Goal: Task Accomplishment & Management: Use online tool/utility

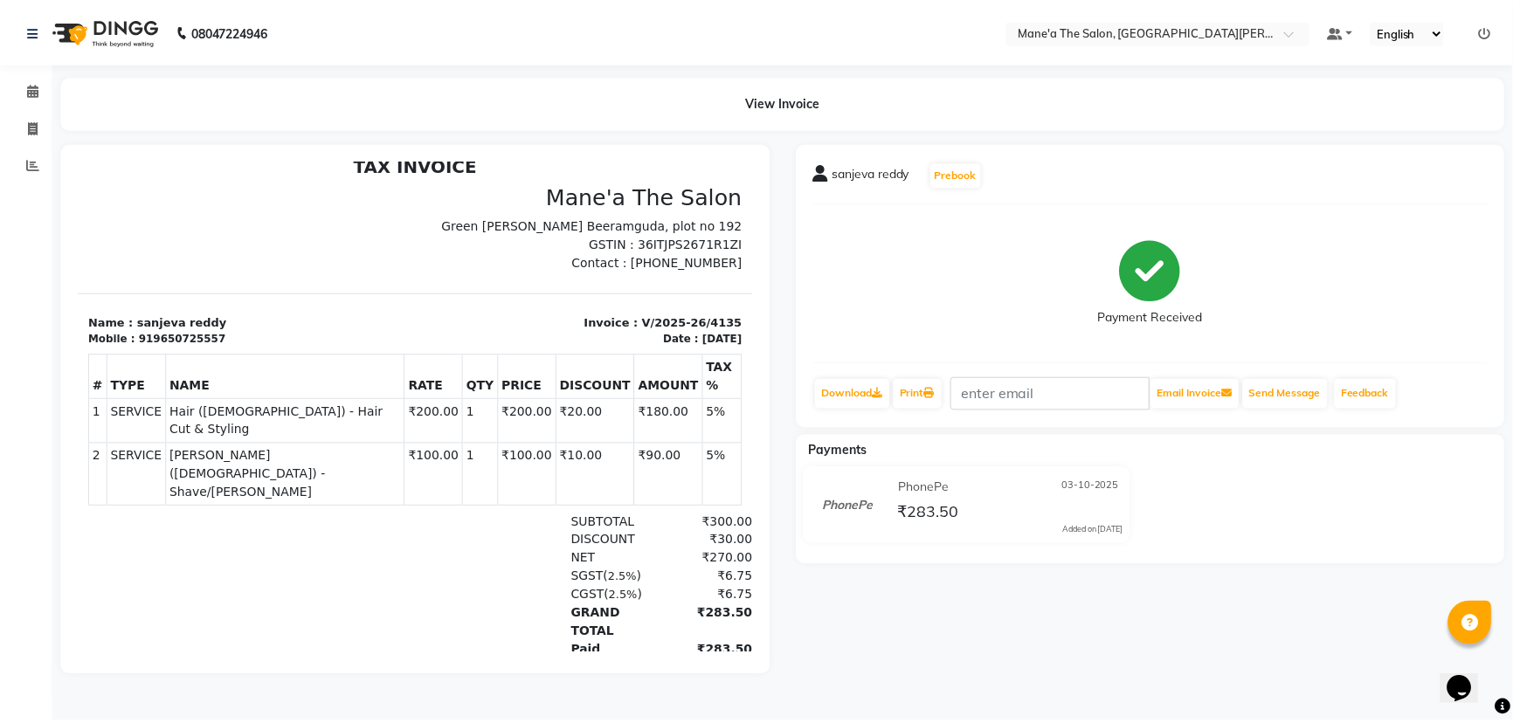
scroll to position [14, 0]
click at [29, 128] on icon at bounding box center [33, 127] width 10 height 13
select select "7205"
select select "service"
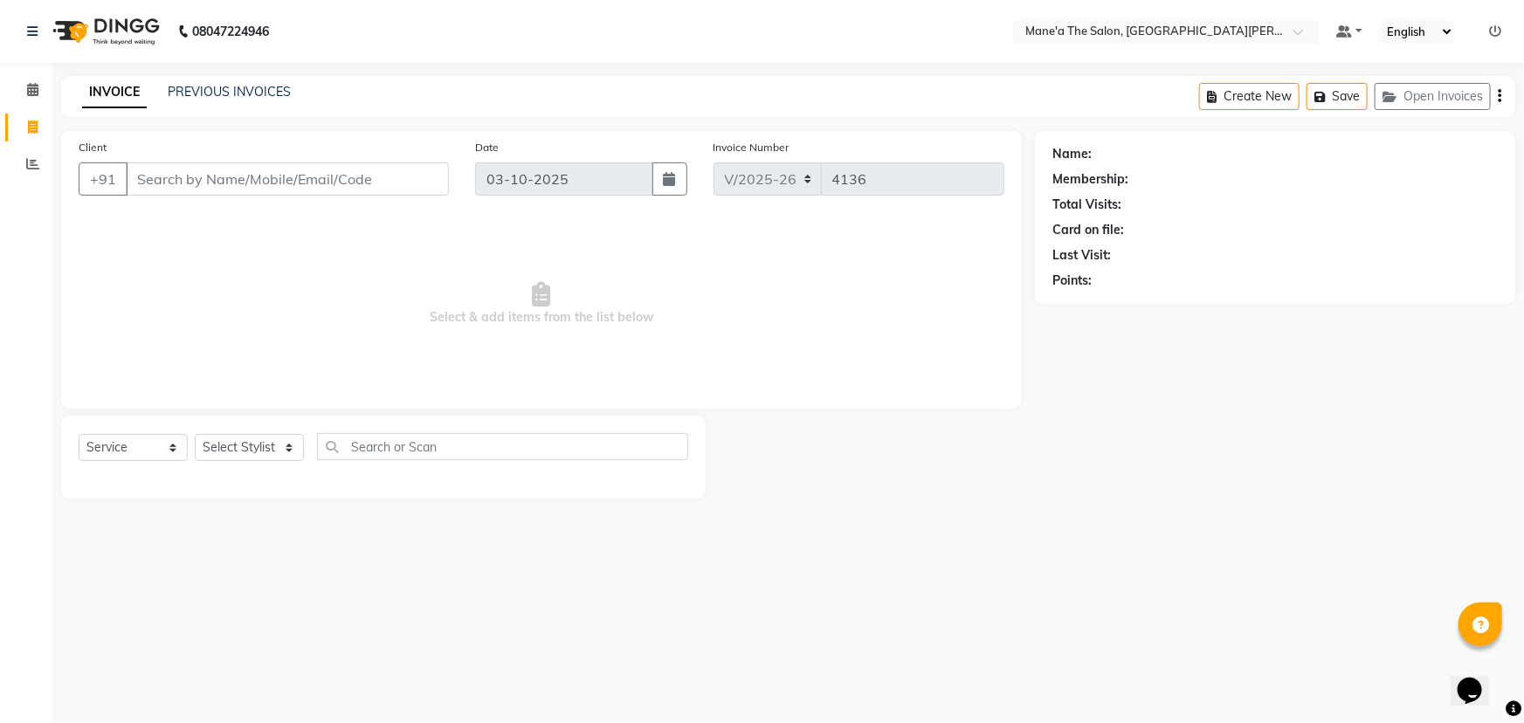
click at [167, 185] on input "Client" at bounding box center [287, 178] width 323 height 33
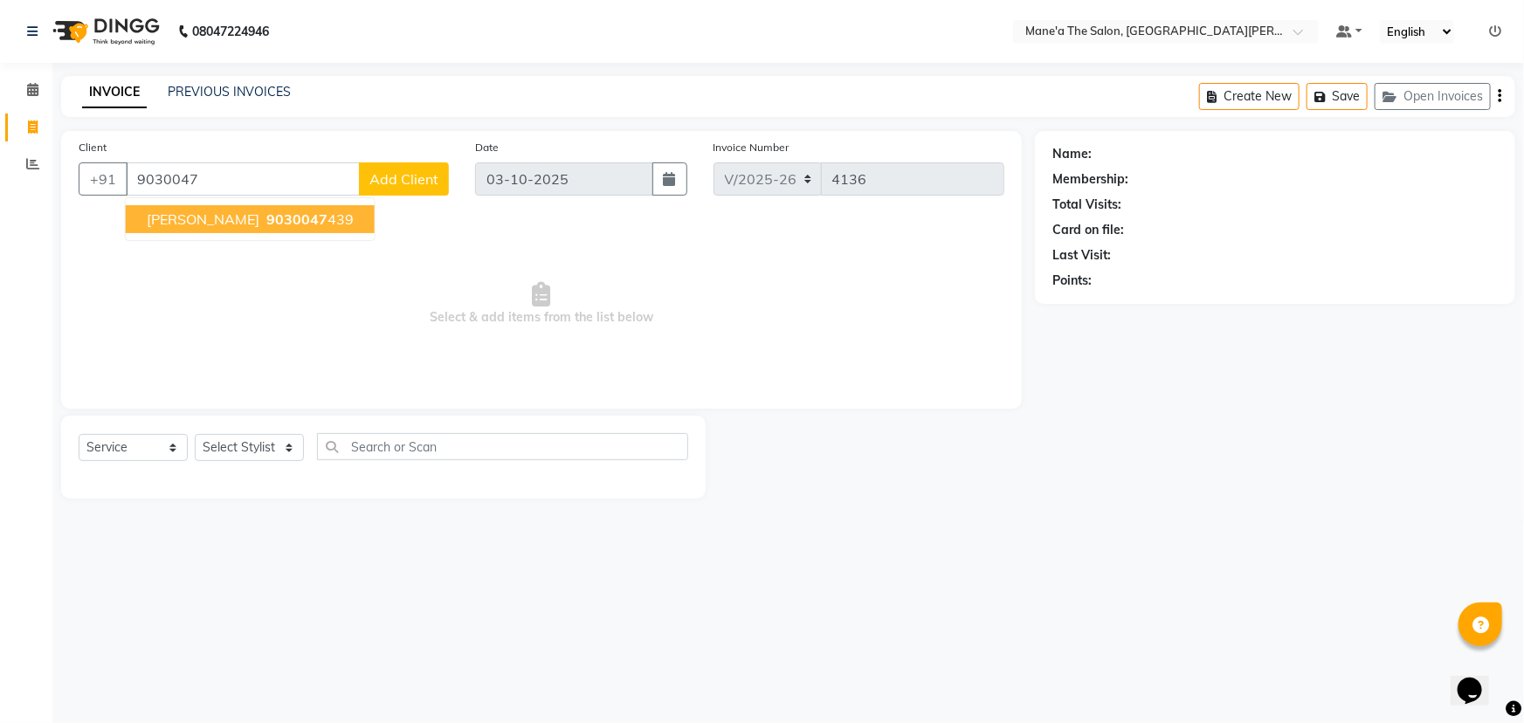
click at [189, 214] on span "[PERSON_NAME]" at bounding box center [203, 219] width 113 height 17
type input "9030047439"
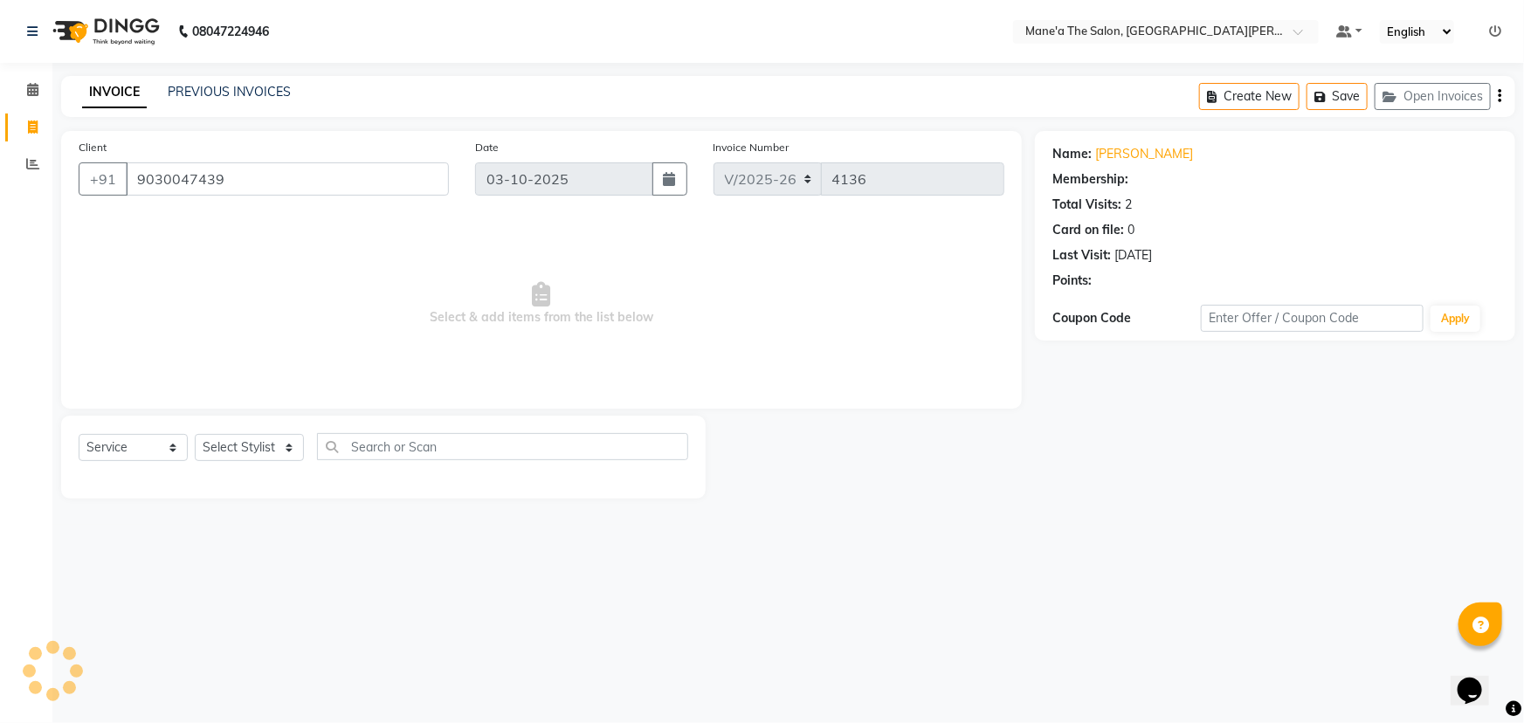
select select "1: Object"
click at [286, 447] on select "Select Stylist Anil Faeam Junaid New Manager [PERSON_NAME] Owner Rani [PERSON_N…" at bounding box center [249, 447] width 109 height 27
select select "85411"
click at [195, 434] on select "Select Stylist Anil Faeam Junaid New Manager [PERSON_NAME] Owner Rani [PERSON_N…" at bounding box center [249, 447] width 109 height 27
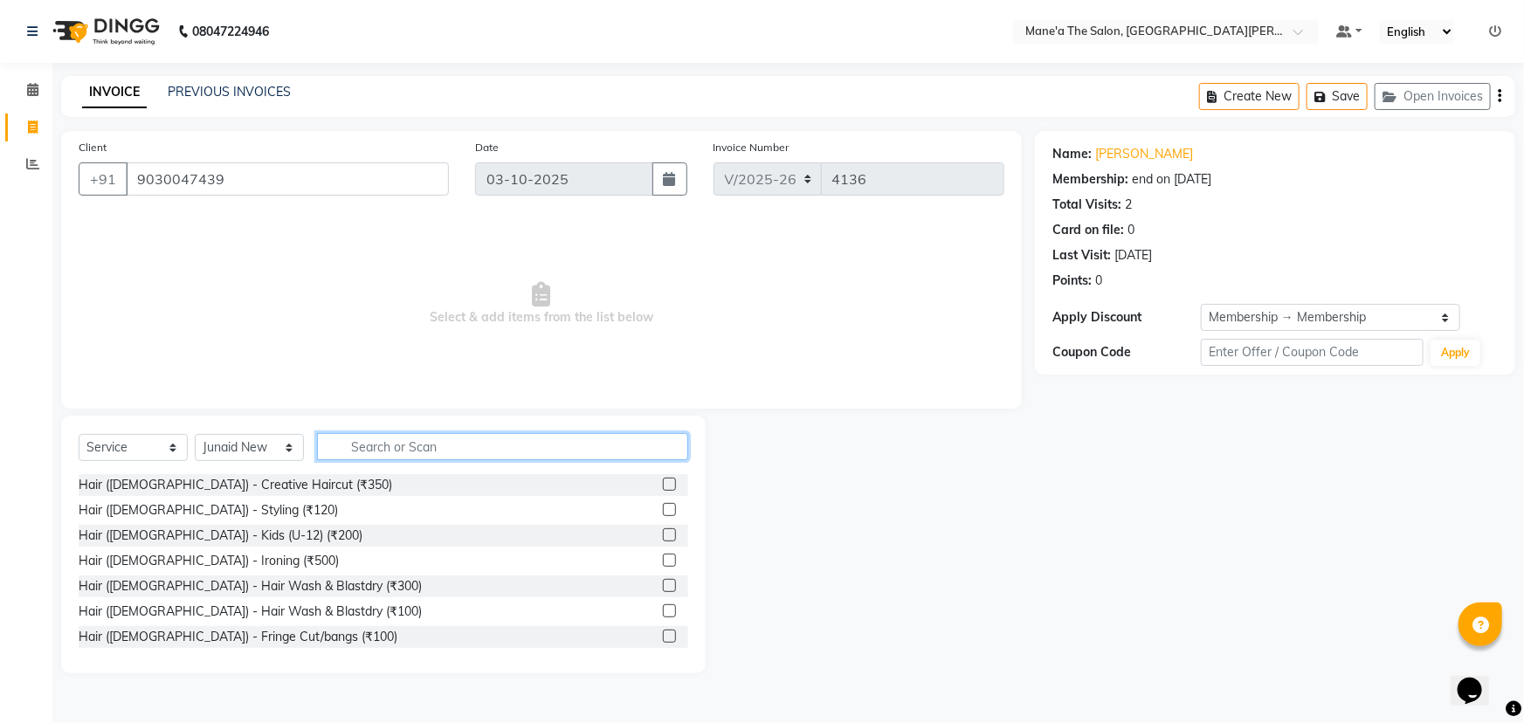
click at [345, 455] on input "text" at bounding box center [502, 446] width 371 height 27
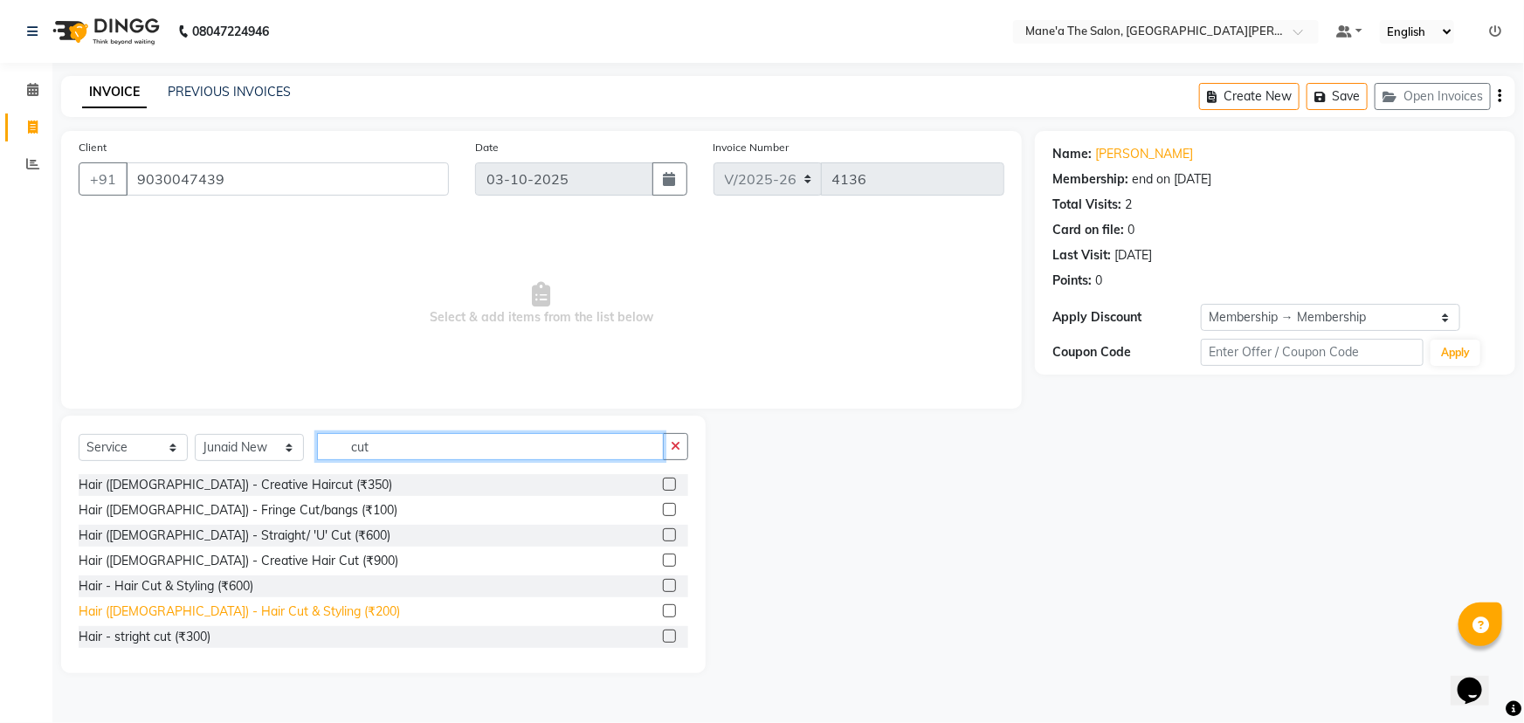
type input "cut"
click at [219, 610] on div "Hair ([DEMOGRAPHIC_DATA]) - Hair Cut & Styling (₹200)" at bounding box center [239, 612] width 321 height 18
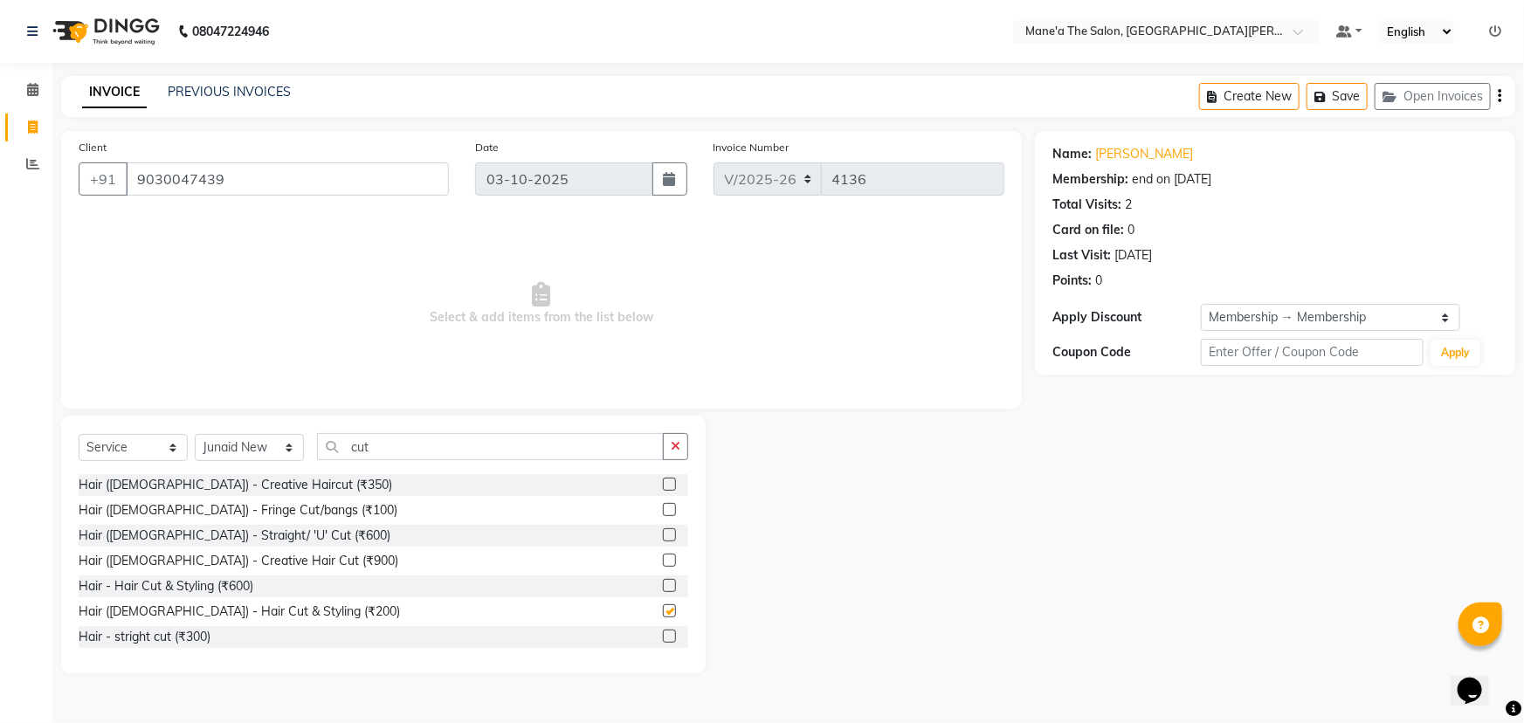
checkbox input "false"
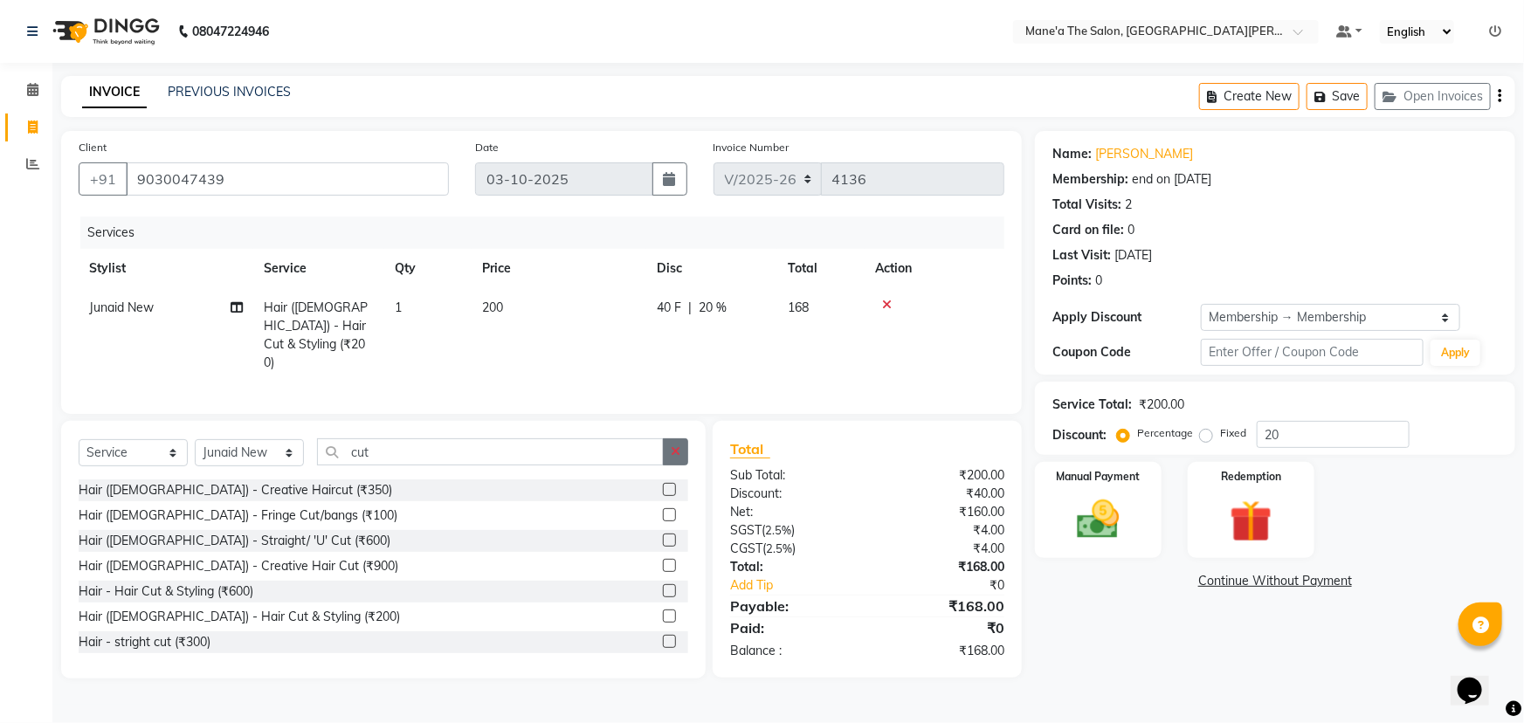
click at [668, 445] on button "button" at bounding box center [675, 452] width 25 height 27
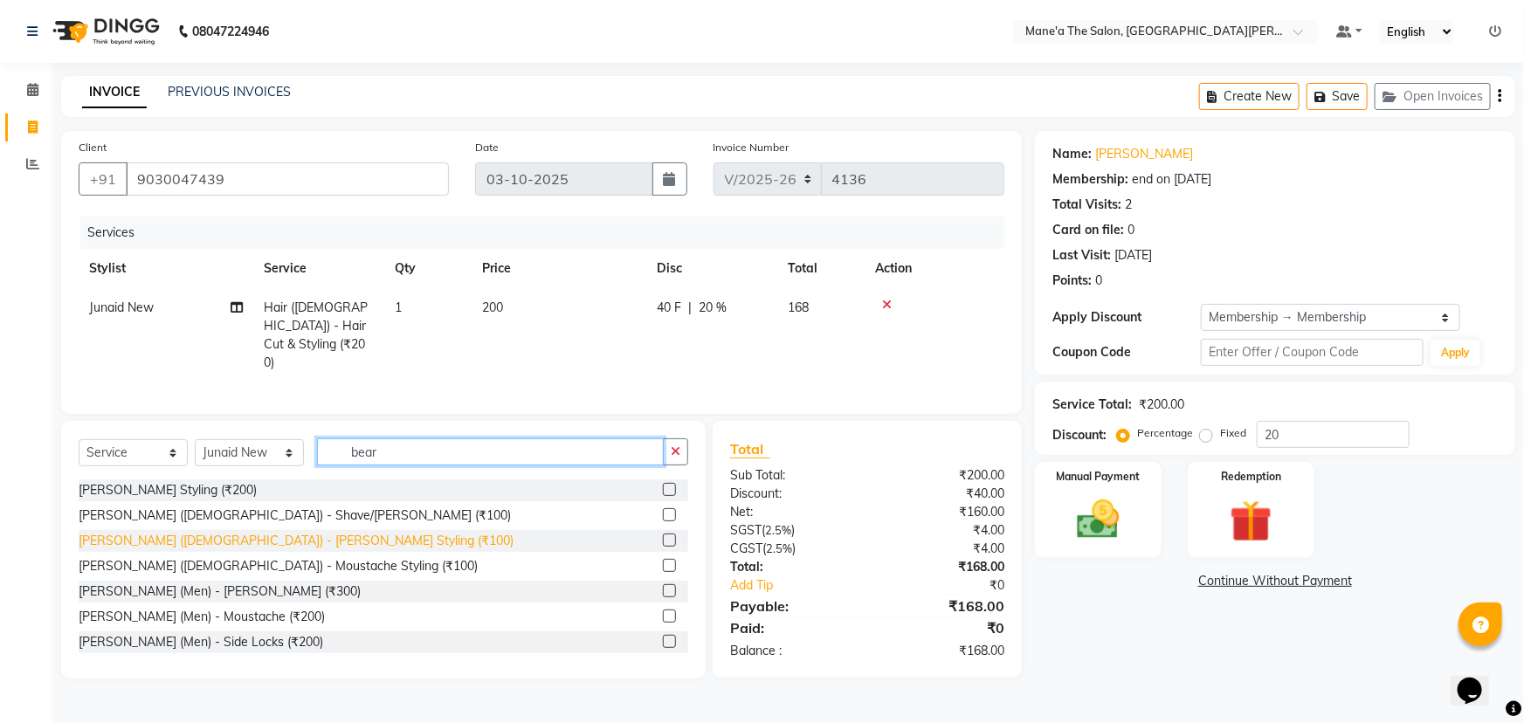
type input "bear"
click at [192, 532] on div "[PERSON_NAME] ([DEMOGRAPHIC_DATA]) - [PERSON_NAME] Styling (₹100)" at bounding box center [296, 541] width 435 height 18
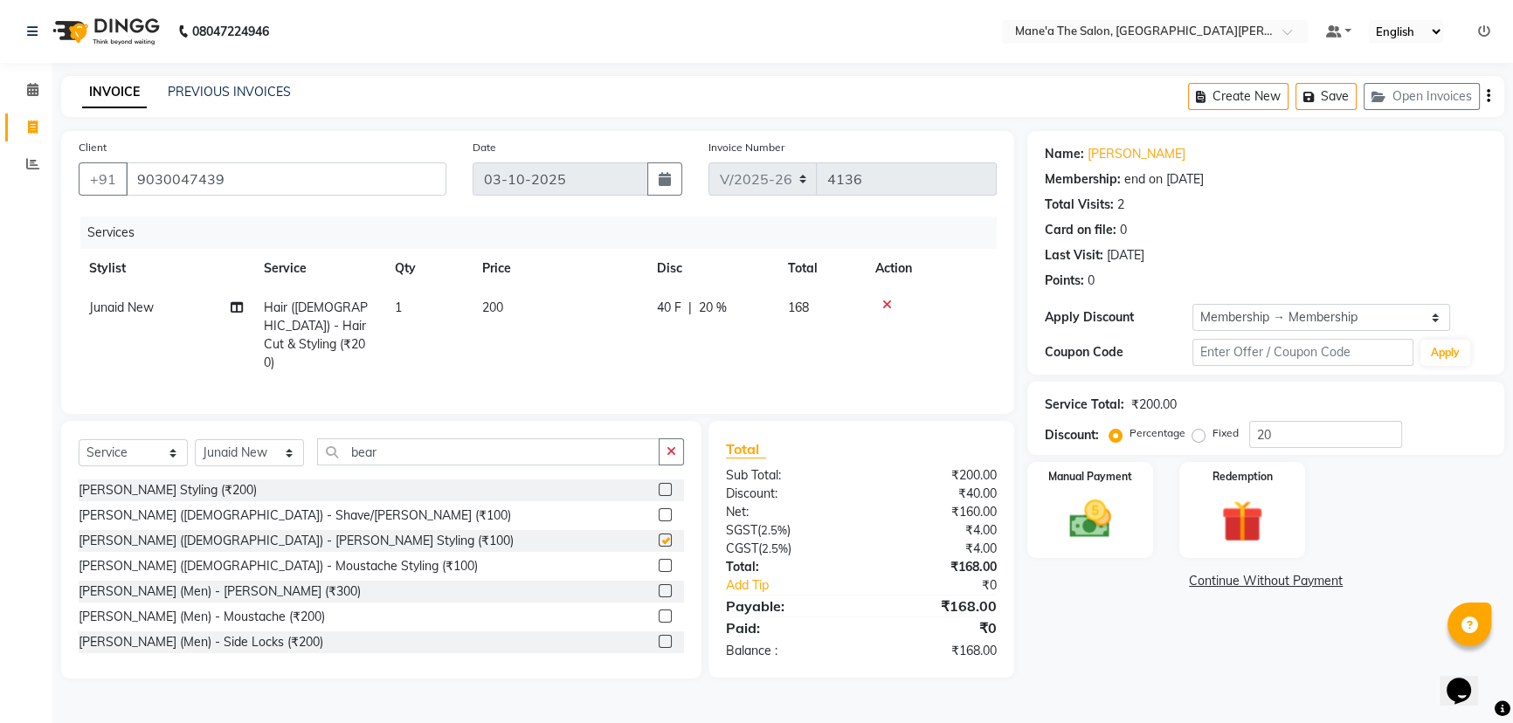
checkbox input "false"
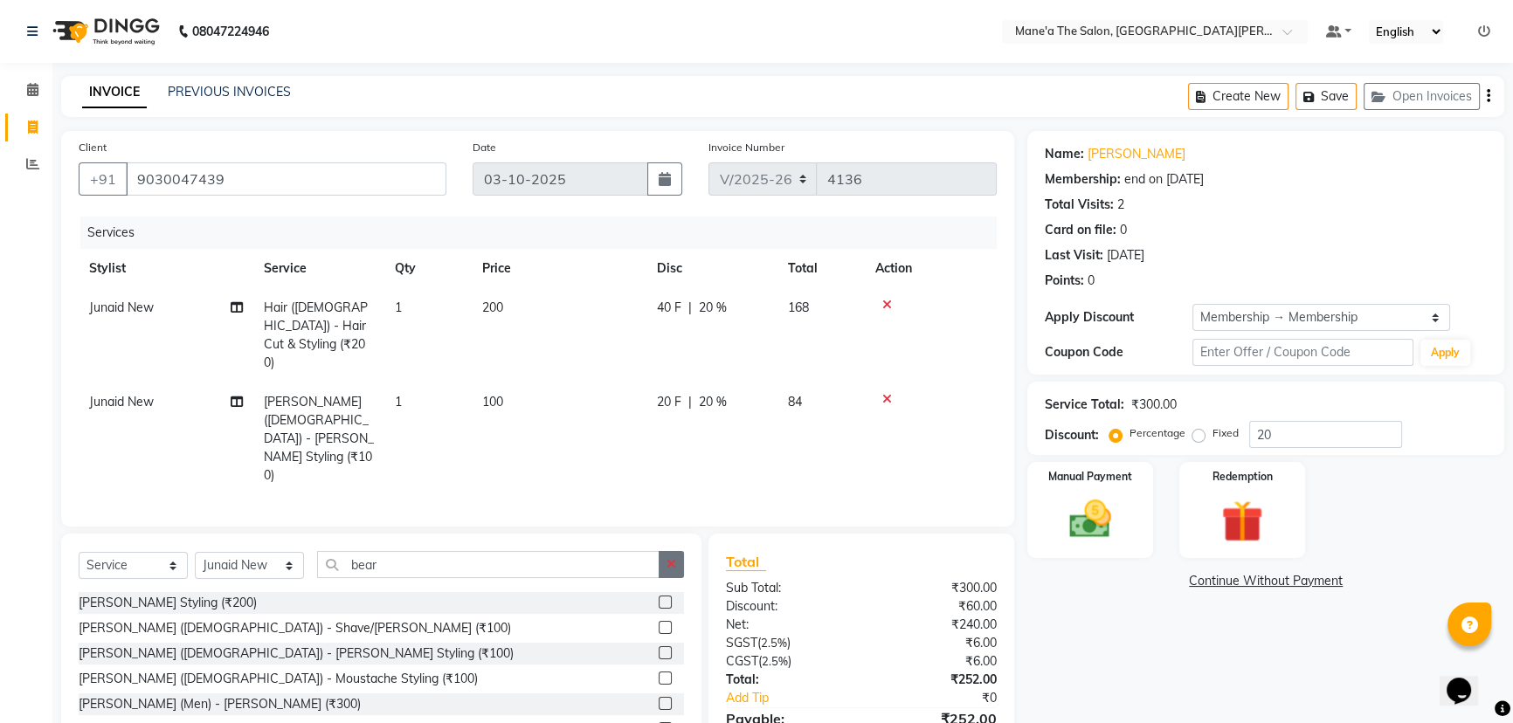
click at [667, 558] on icon "button" at bounding box center [672, 564] width 10 height 12
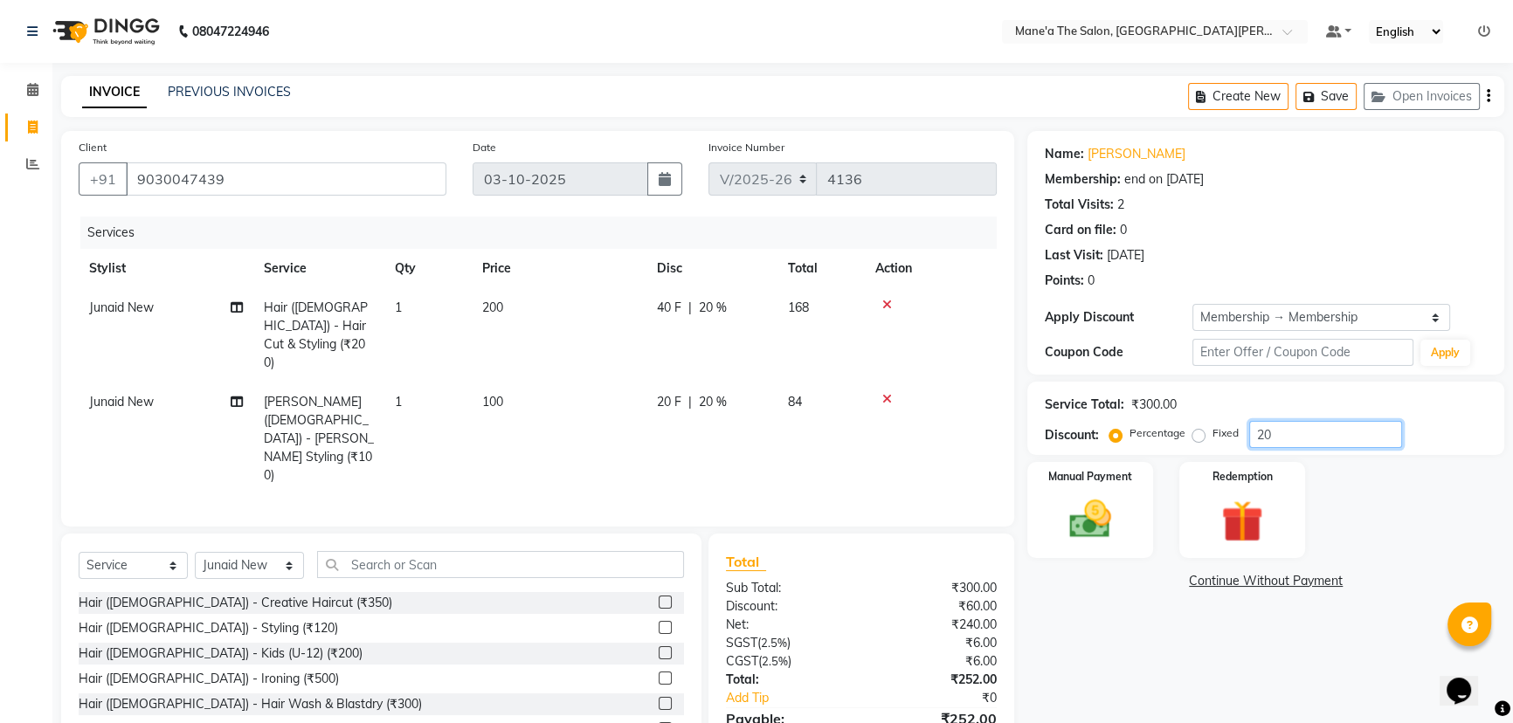
click at [1304, 427] on input "20" at bounding box center [1325, 434] width 153 height 27
type input "2"
type input "10"
click at [1067, 533] on img at bounding box center [1090, 519] width 71 height 50
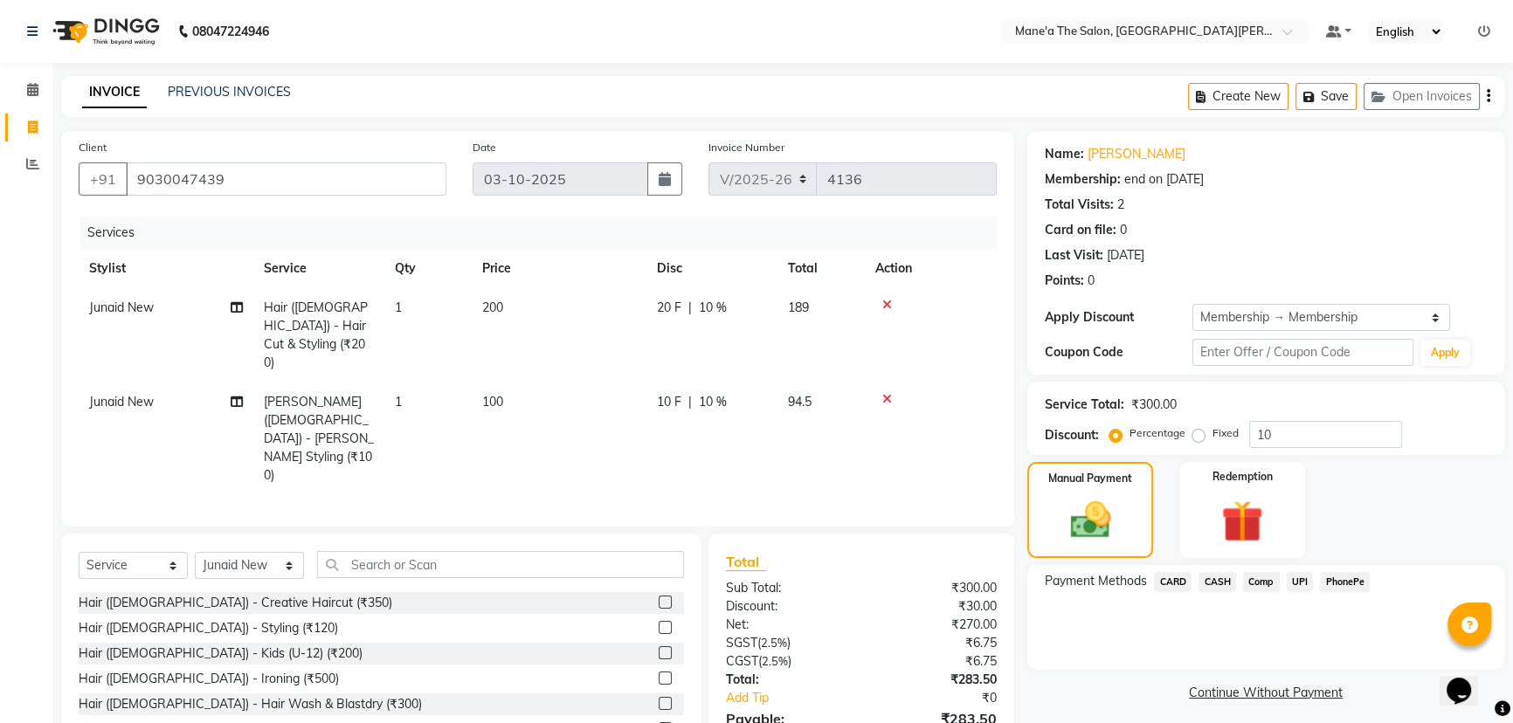
click at [1339, 581] on span "PhonePe" at bounding box center [1345, 582] width 50 height 20
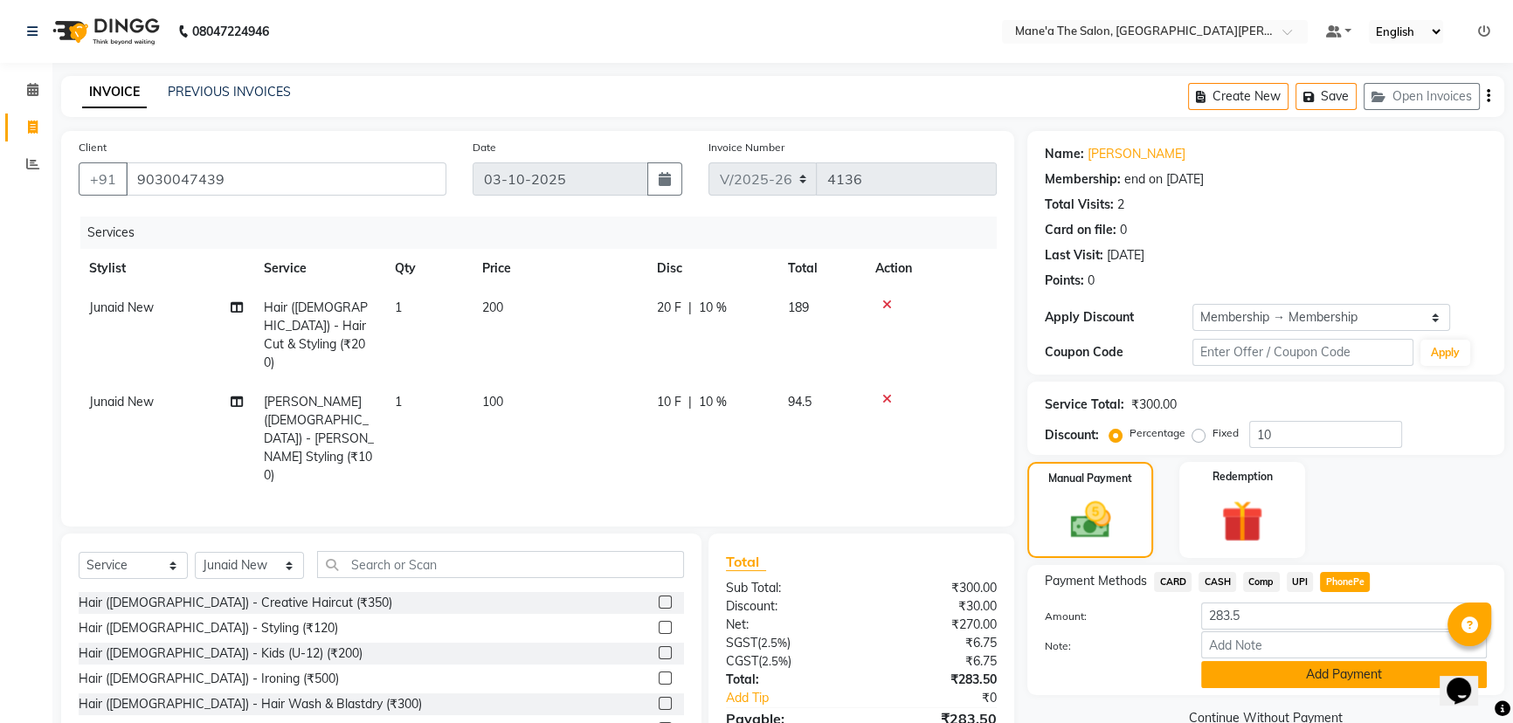
click at [1259, 676] on button "Add Payment" at bounding box center [1344, 674] width 286 height 27
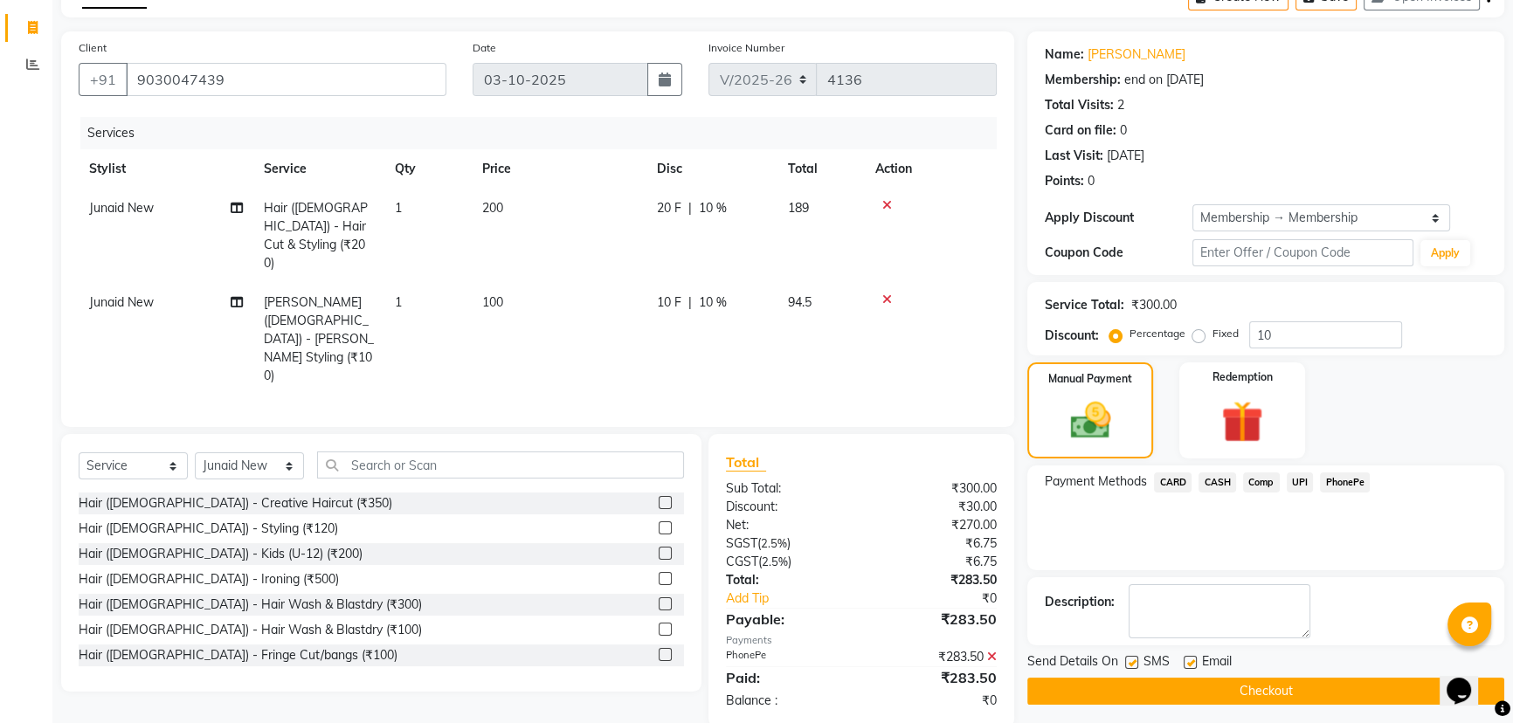
scroll to position [106, 0]
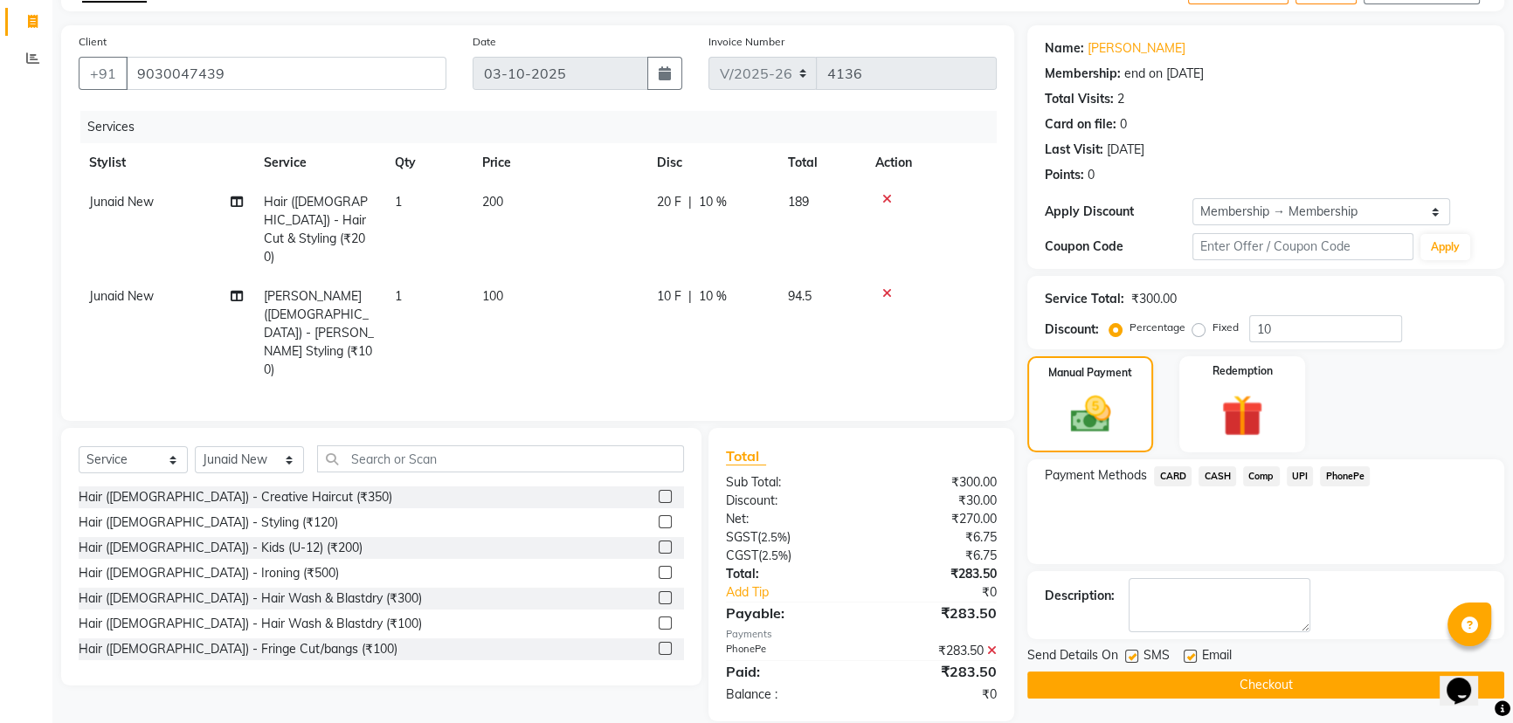
click at [1259, 676] on button "Checkout" at bounding box center [1265, 685] width 477 height 27
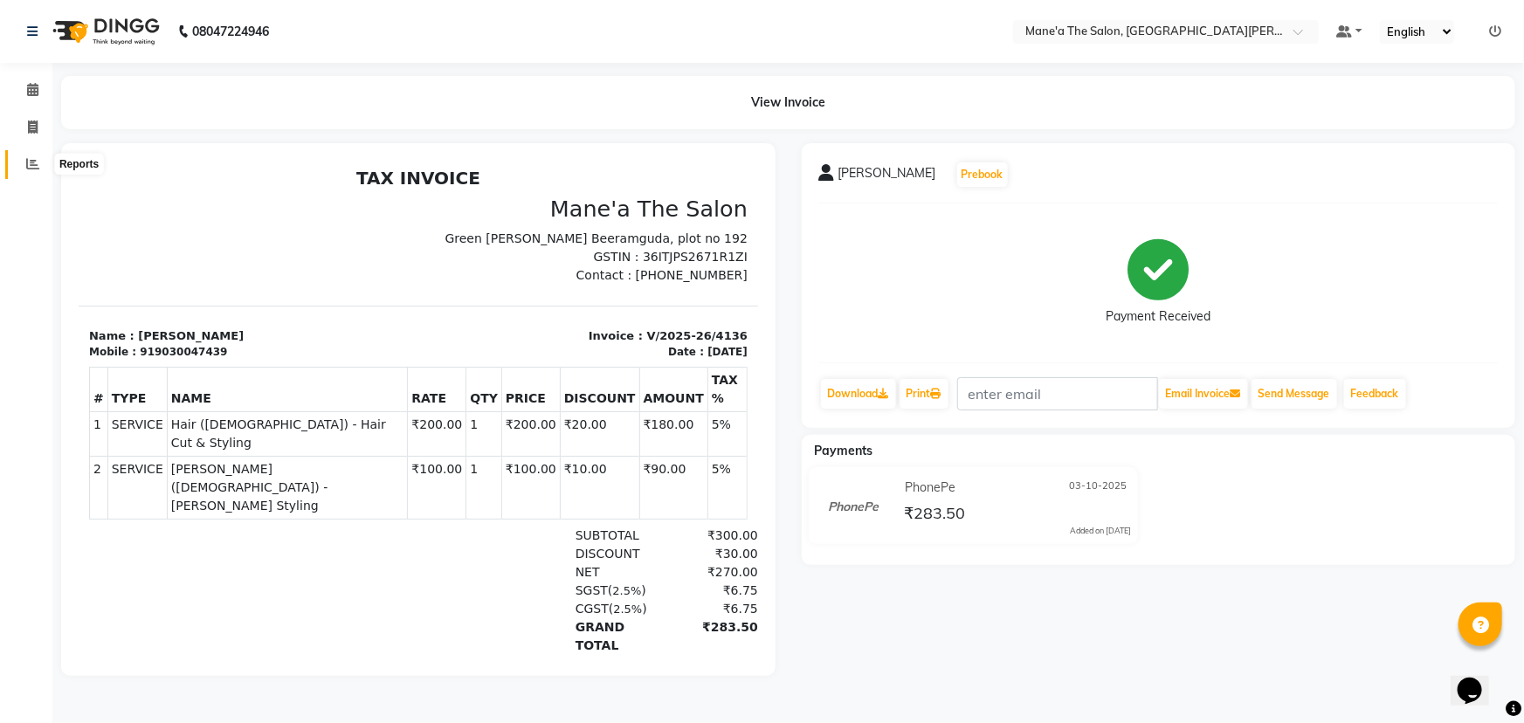
click at [24, 165] on span at bounding box center [32, 165] width 31 height 20
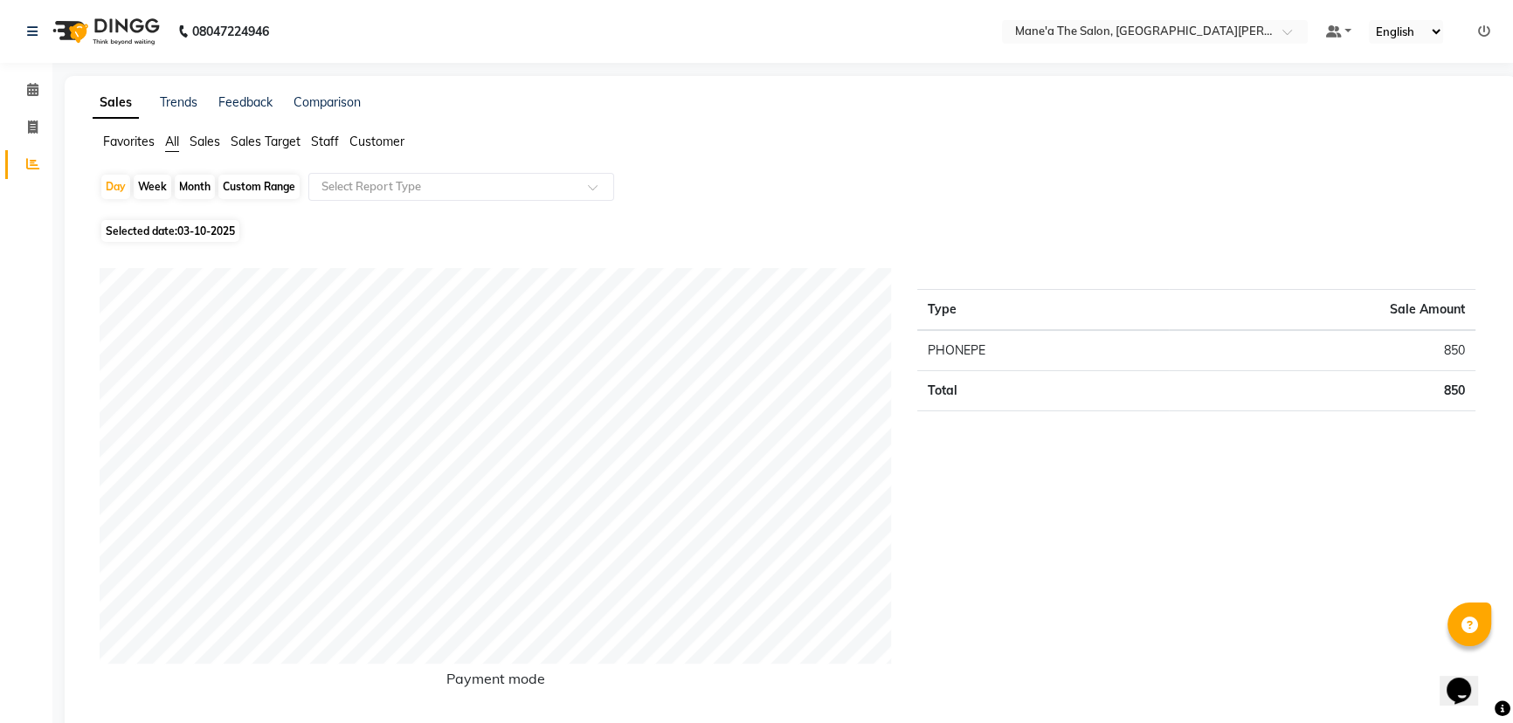
click at [200, 180] on div "Month" at bounding box center [195, 187] width 40 height 24
select select "10"
select select "2025"
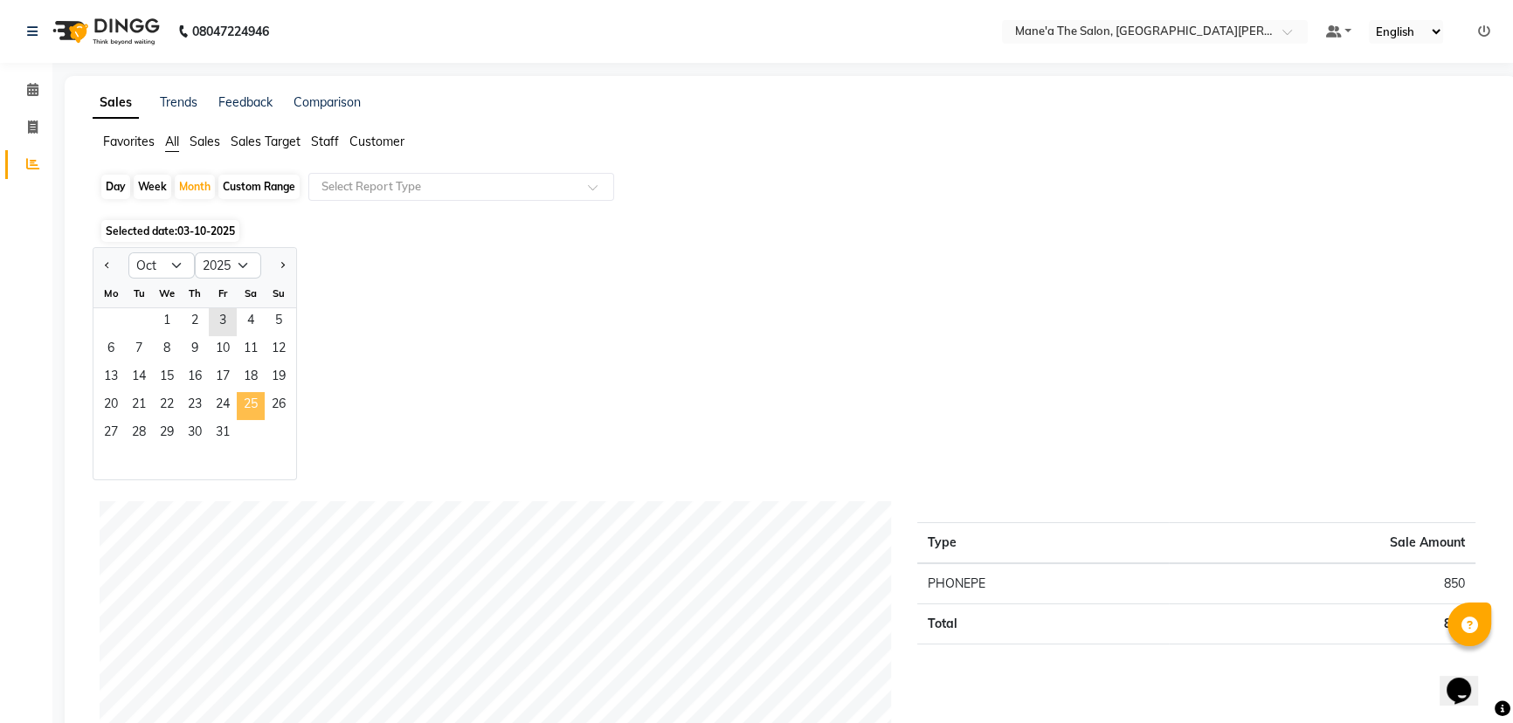
click at [254, 399] on span "25" at bounding box center [251, 406] width 28 height 28
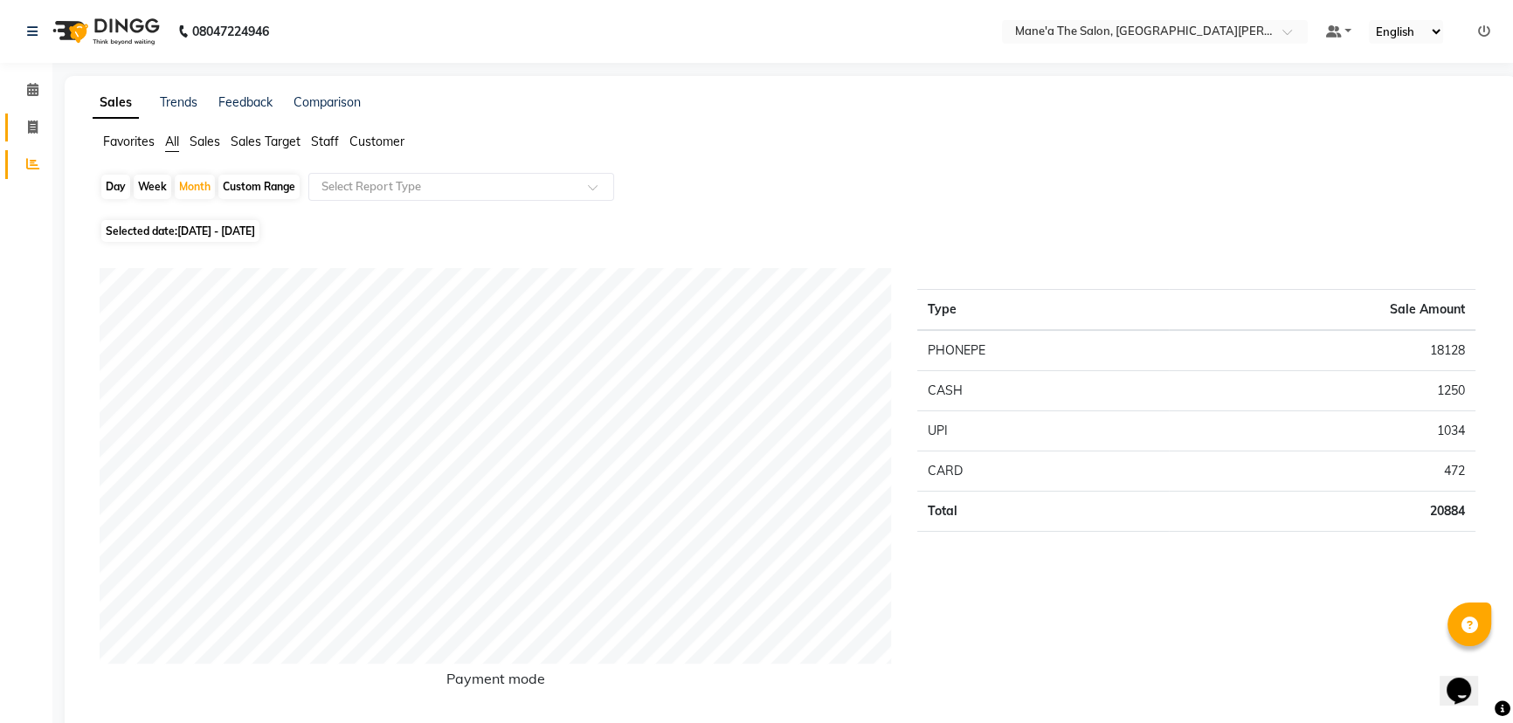
click at [37, 118] on span at bounding box center [32, 128] width 31 height 20
select select "service"
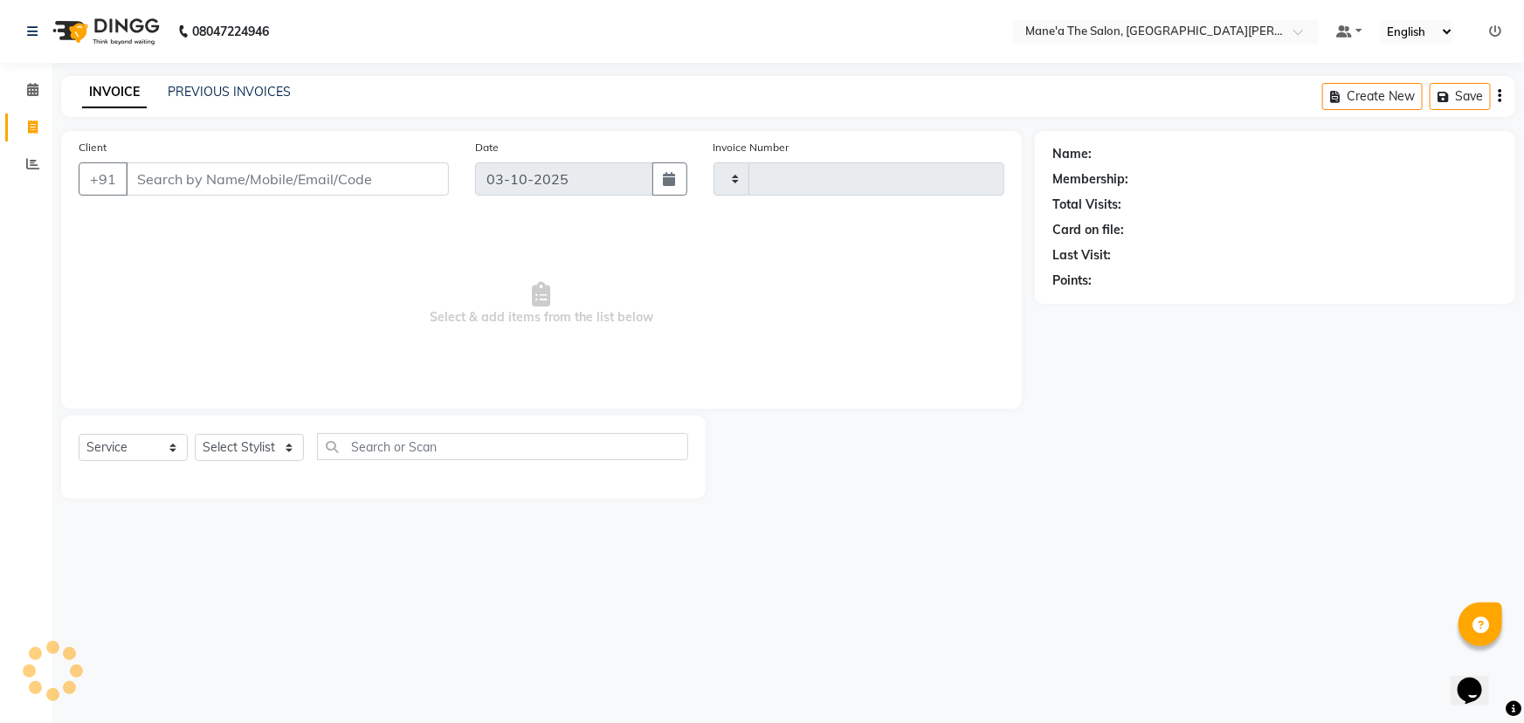
type input "4137"
select select "7205"
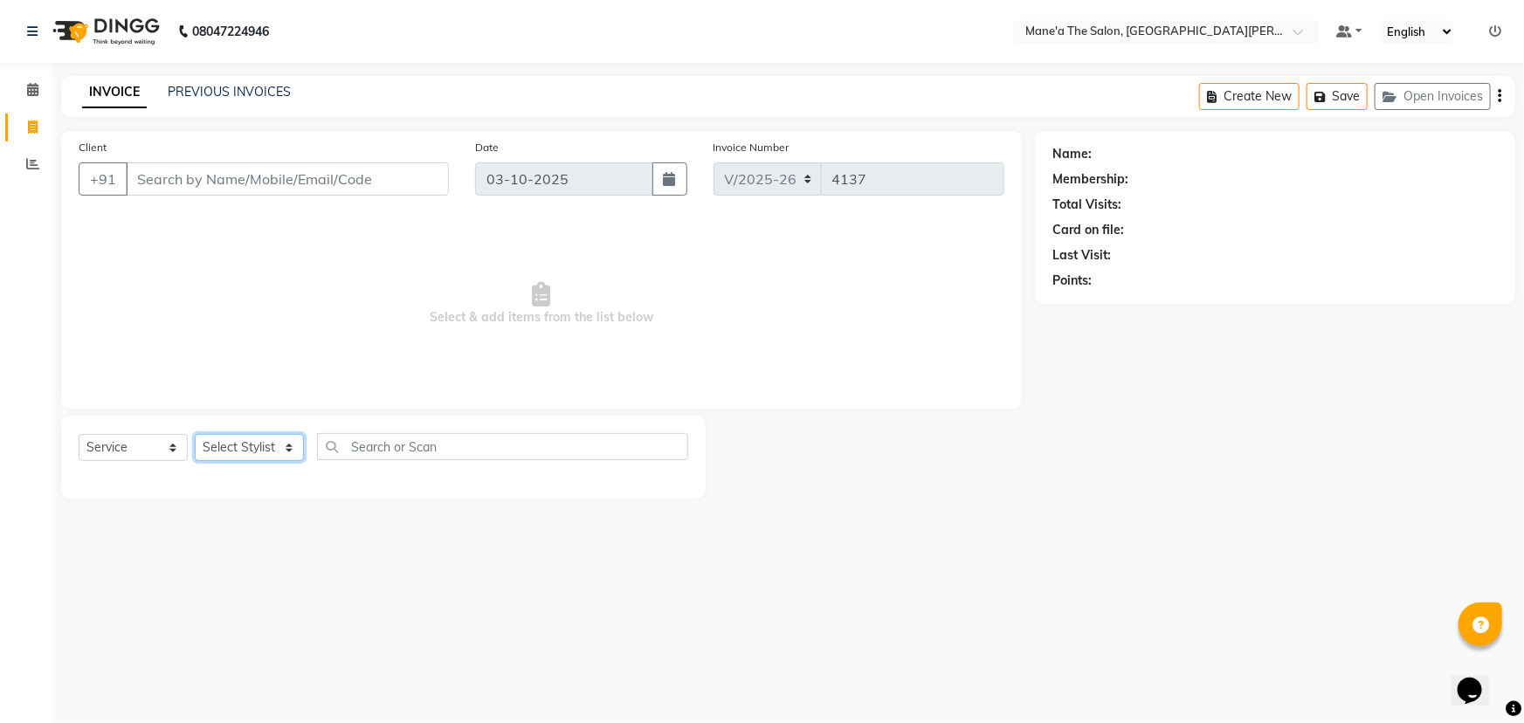
click at [285, 445] on select "Select Stylist Anil Faeam Junaid New Manager [PERSON_NAME] Owner Rani [PERSON_N…" at bounding box center [249, 447] width 109 height 27
select select "85409"
click at [195, 434] on select "Select Stylist Anil Faeam Junaid New Manager [PERSON_NAME] Owner Rani [PERSON_N…" at bounding box center [249, 447] width 109 height 27
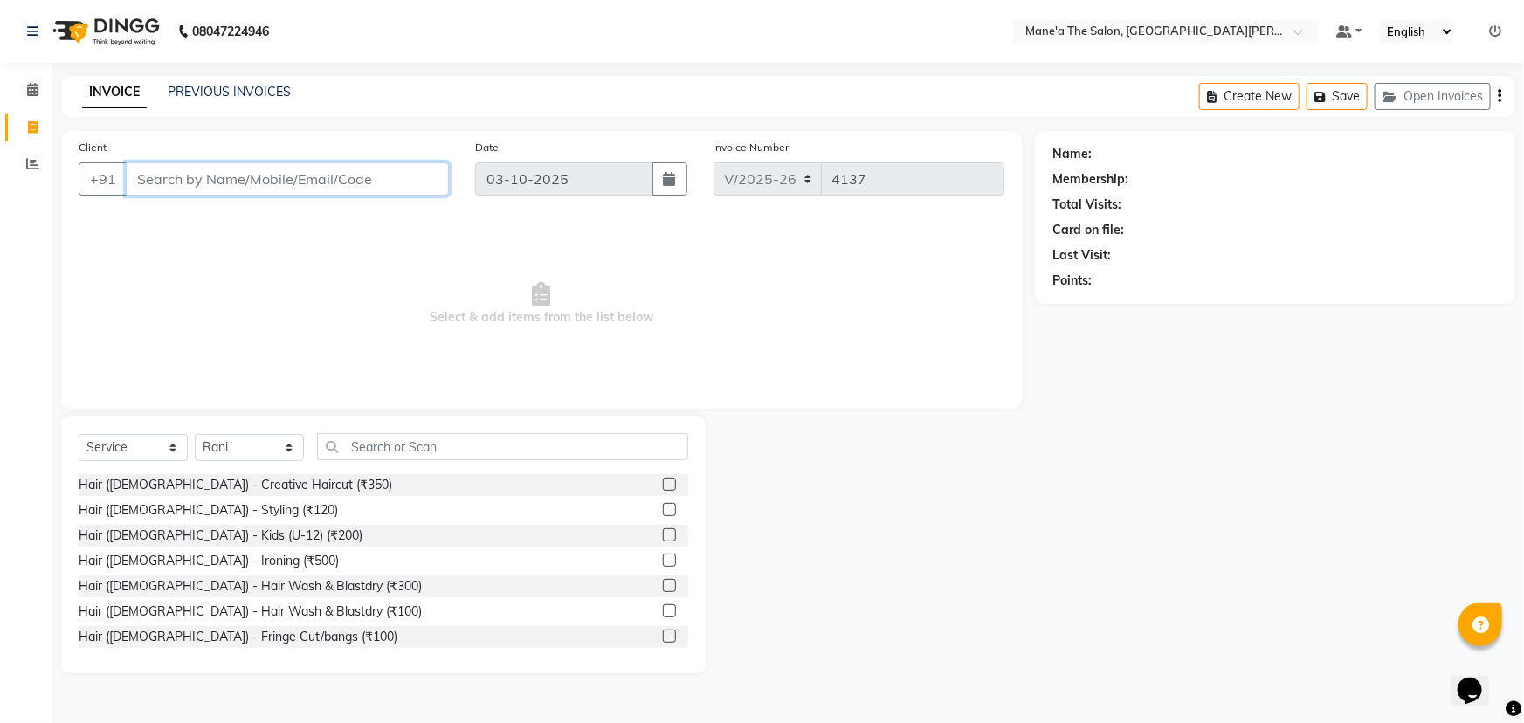
click at [240, 176] on input "Client" at bounding box center [287, 178] width 323 height 33
type input "8"
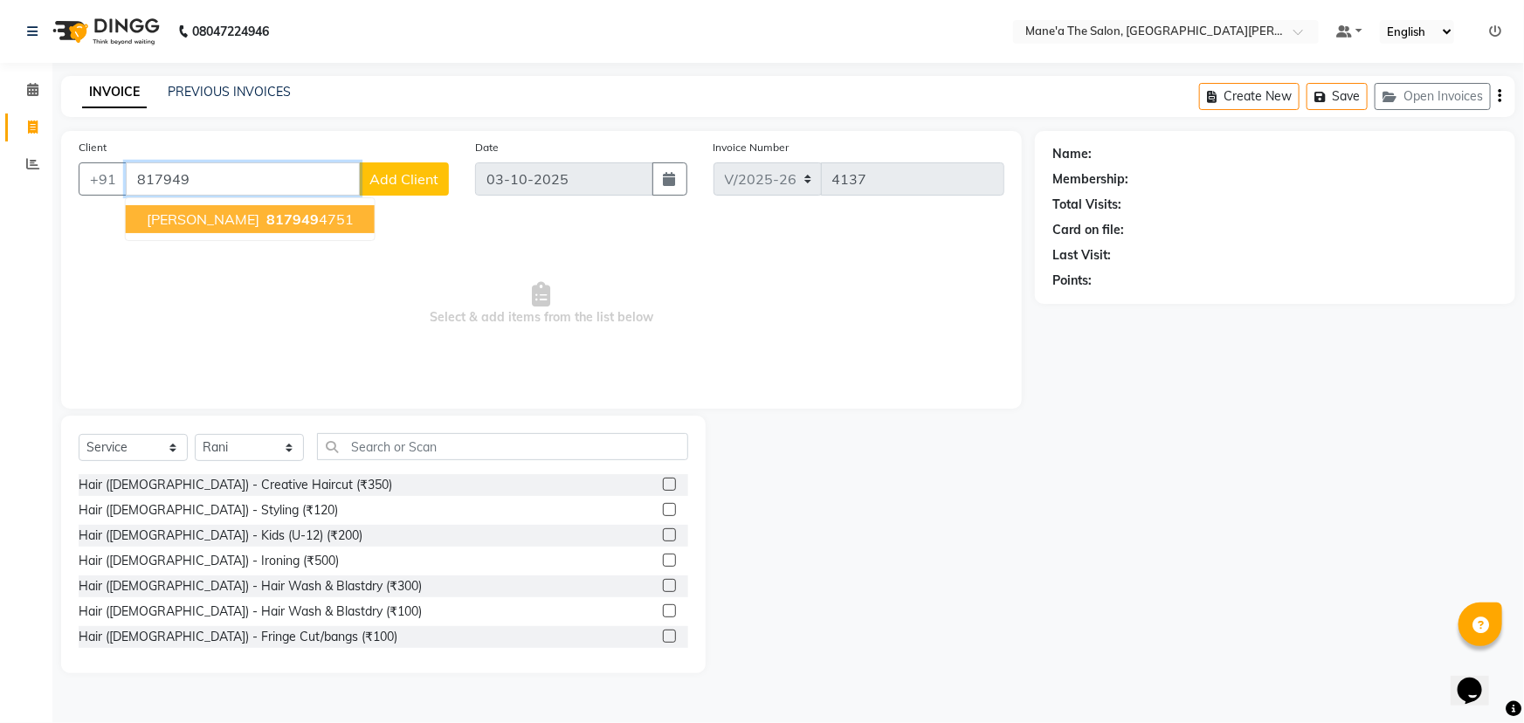
click at [239, 218] on button "[PERSON_NAME] 817949 4751" at bounding box center [250, 219] width 249 height 28
type input "8179494751"
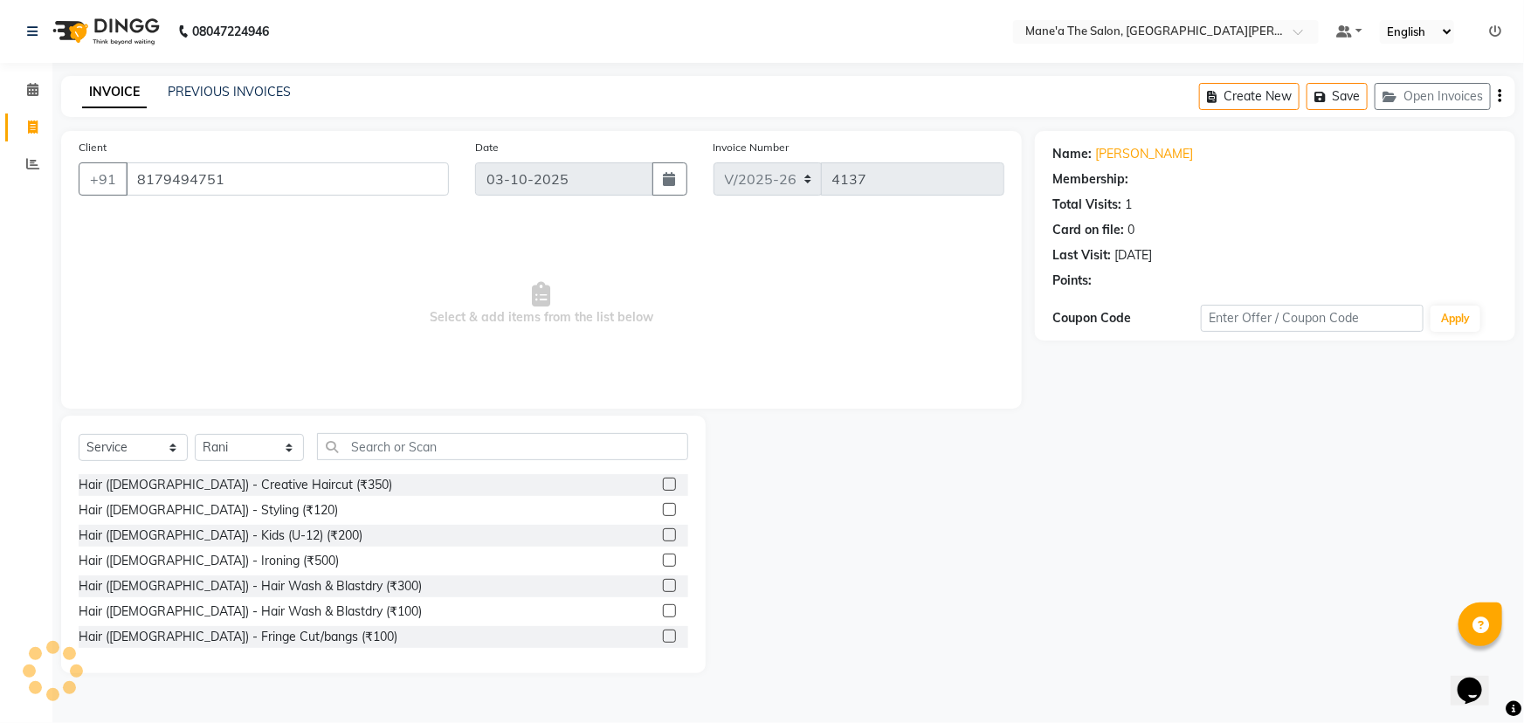
select select "1: Object"
click at [288, 440] on select "Select Stylist Anil Faeam Junaid New Manager [PERSON_NAME] Owner Rani [PERSON_N…" at bounding box center [249, 447] width 109 height 27
select select "82059"
click at [195, 434] on select "Select Stylist Anil Faeam Junaid New Manager [PERSON_NAME] Owner Rani [PERSON_N…" at bounding box center [249, 447] width 109 height 27
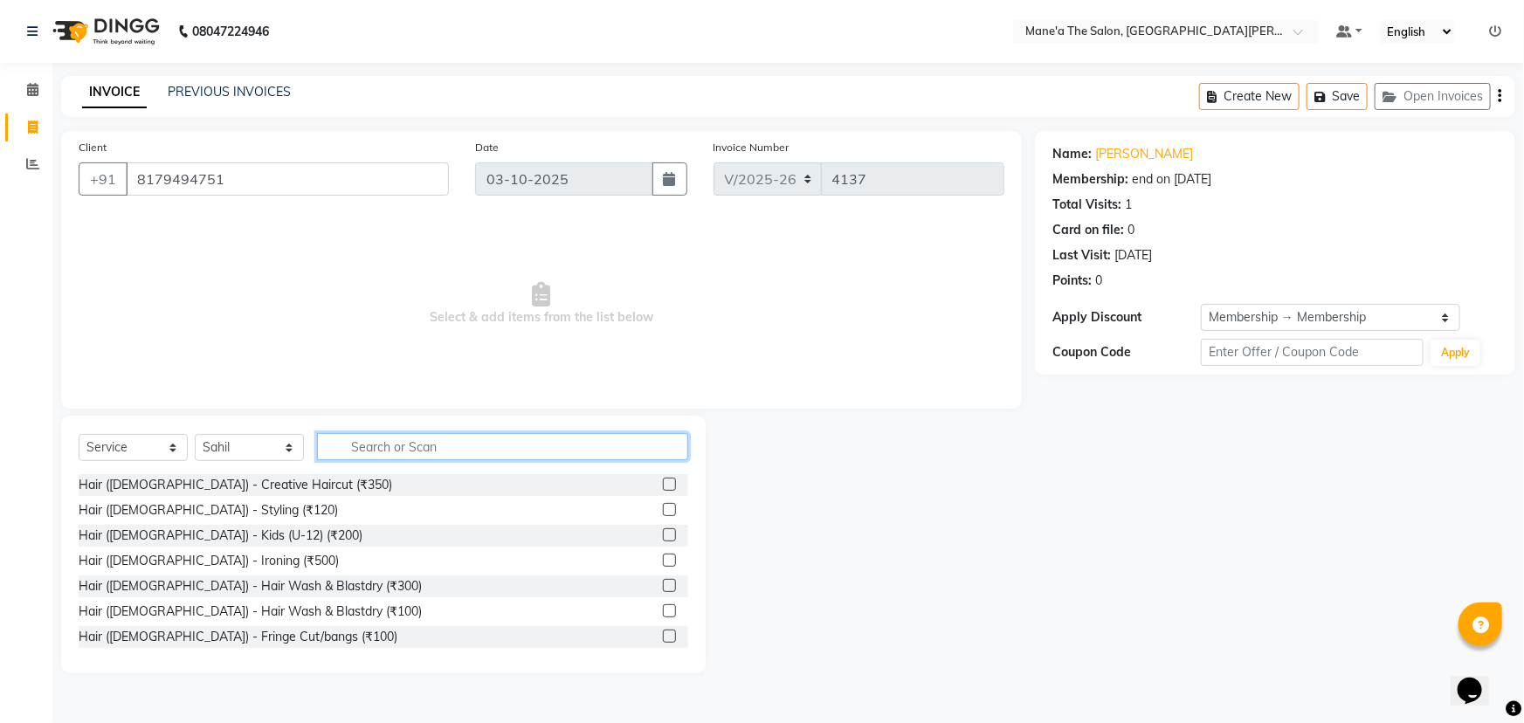
click at [496, 438] on input "text" at bounding box center [502, 446] width 371 height 27
type input "200"
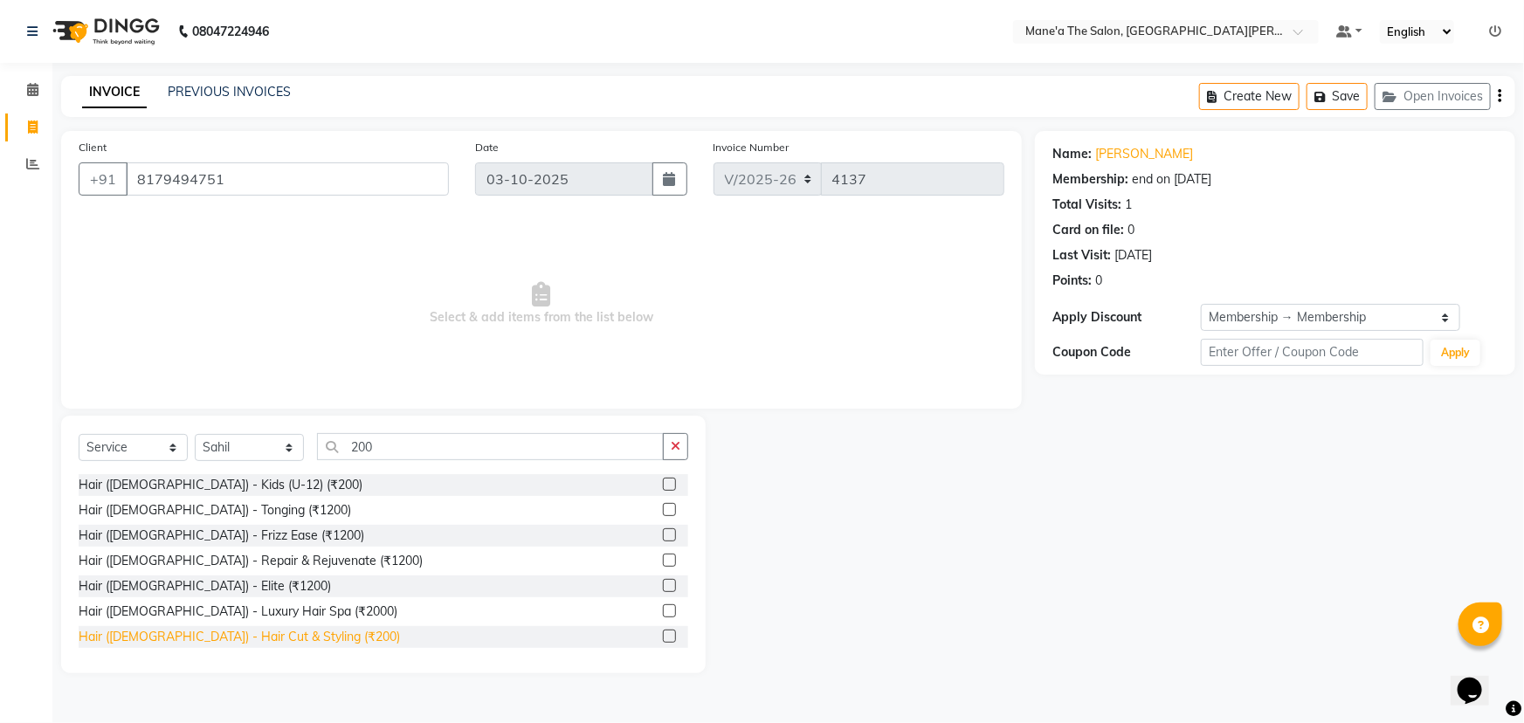
click at [264, 629] on div "Hair ([DEMOGRAPHIC_DATA]) - Hair Cut & Styling (₹200)" at bounding box center [239, 637] width 321 height 18
checkbox input "false"
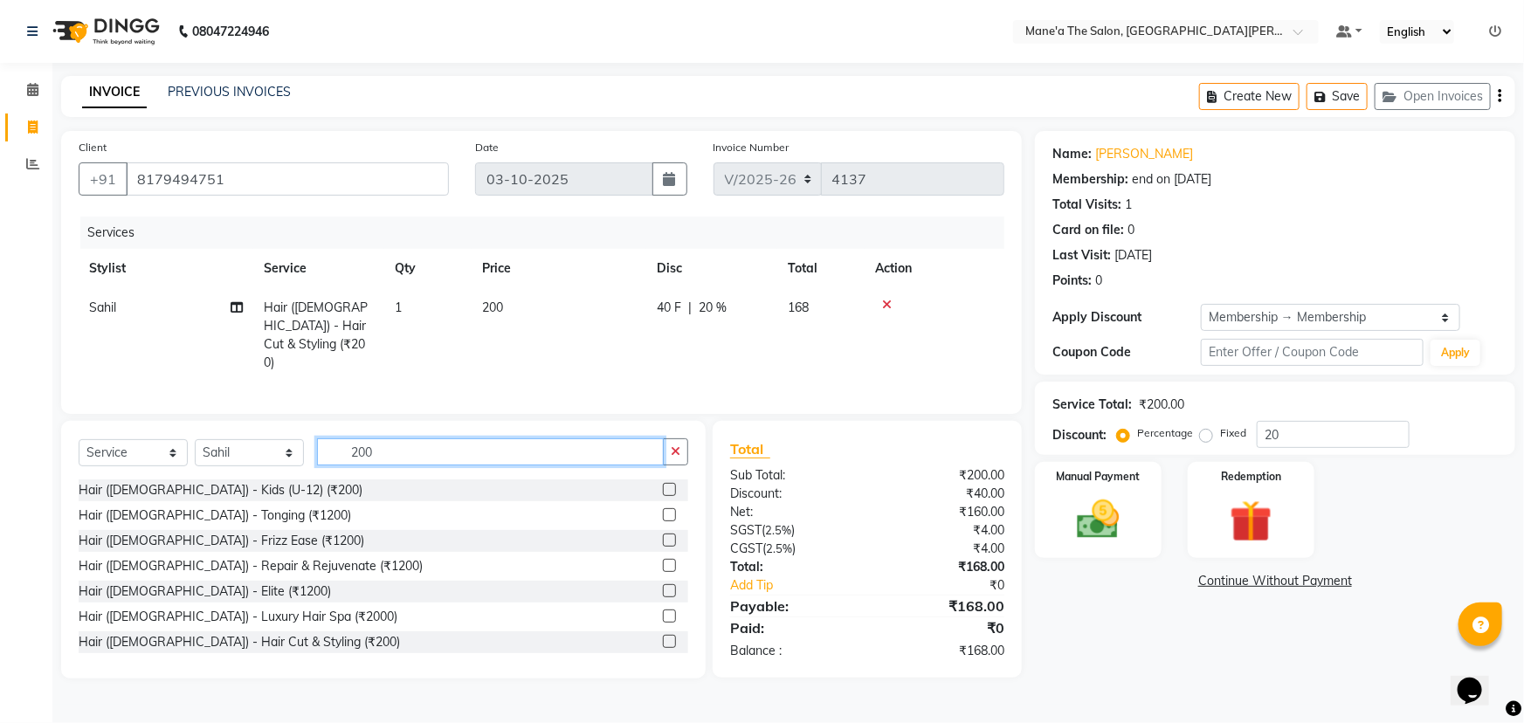
click at [398, 439] on input "200" at bounding box center [490, 452] width 347 height 27
type input "2"
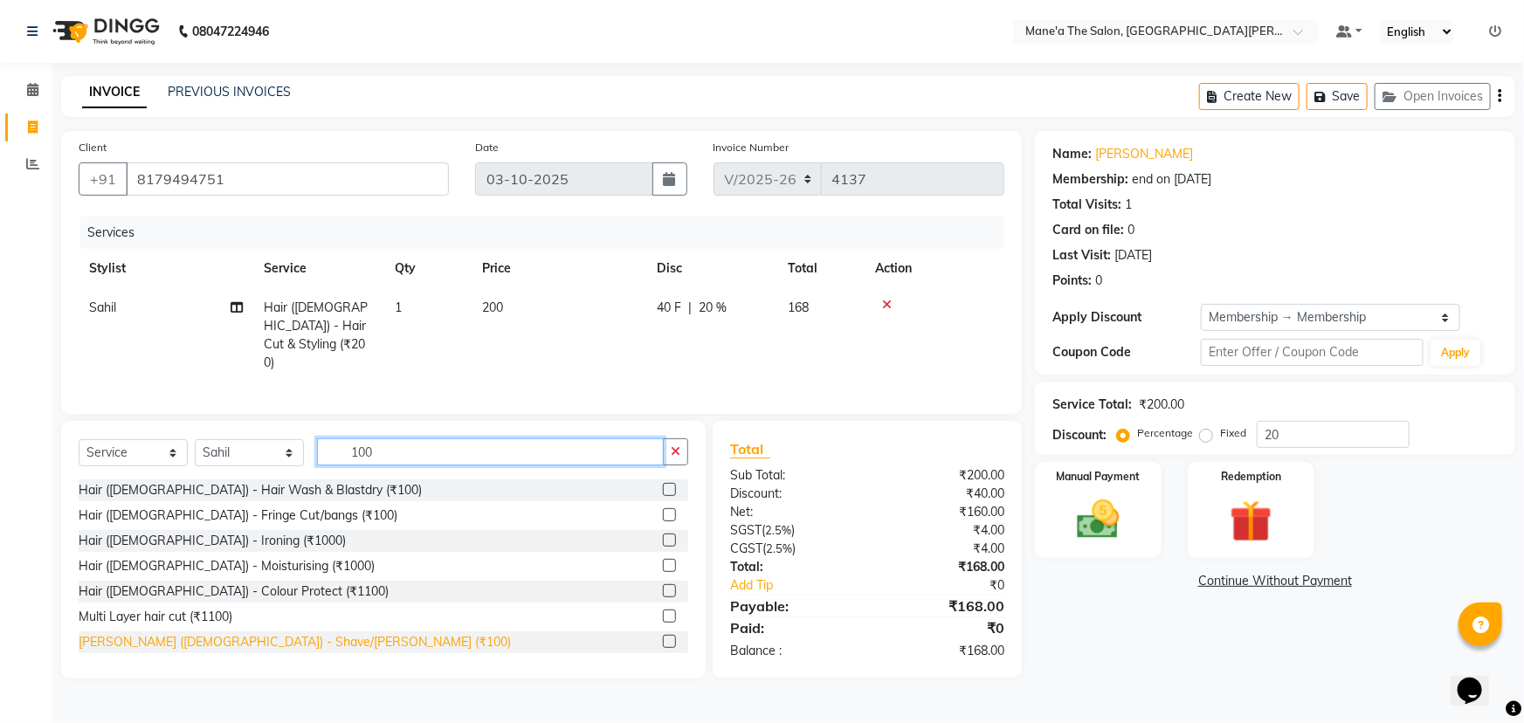
type input "100"
click at [240, 644] on div "[PERSON_NAME] ([DEMOGRAPHIC_DATA]) - Shave/[PERSON_NAME] (₹100)" at bounding box center [295, 642] width 432 height 18
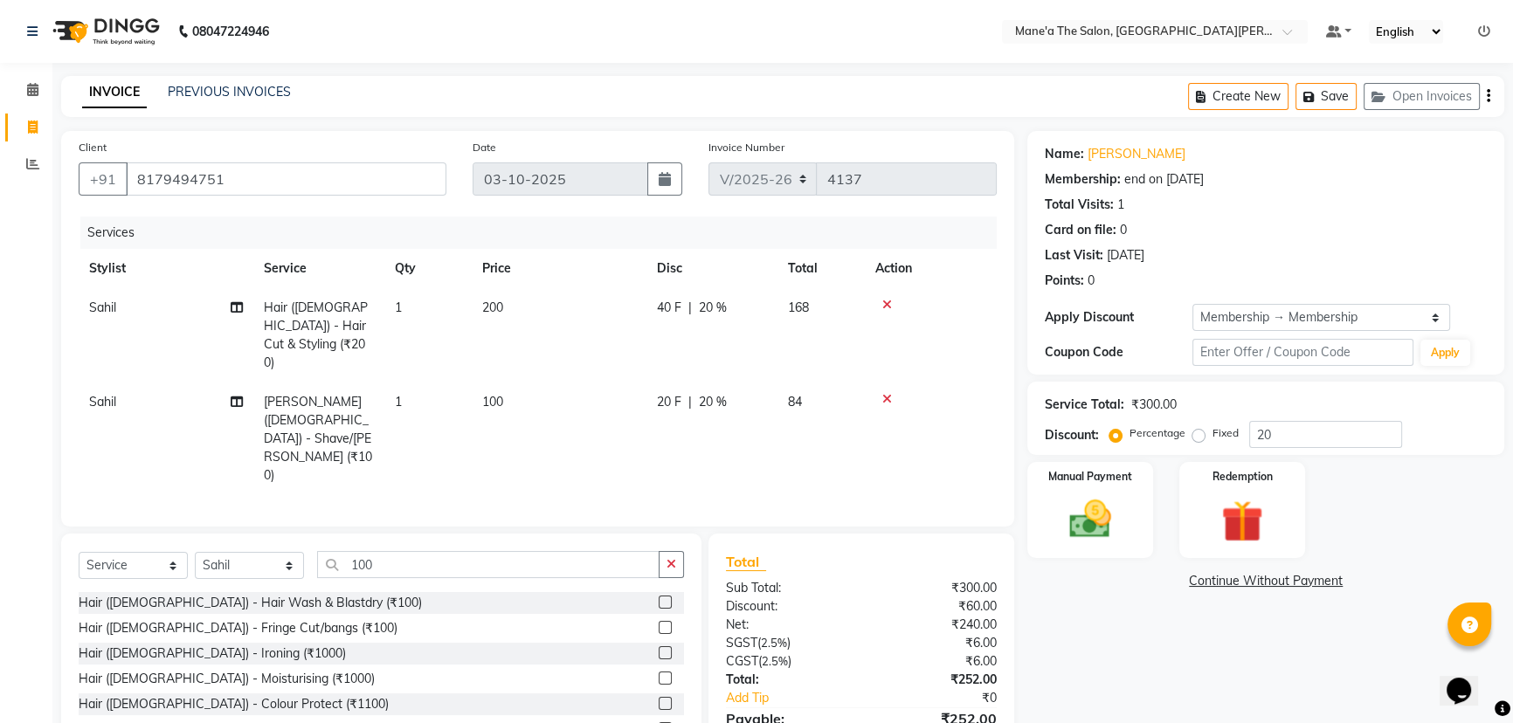
checkbox input "false"
click at [1343, 436] on input "20" at bounding box center [1325, 434] width 153 height 27
type input "2"
type input "10"
click at [1125, 514] on img at bounding box center [1090, 519] width 71 height 50
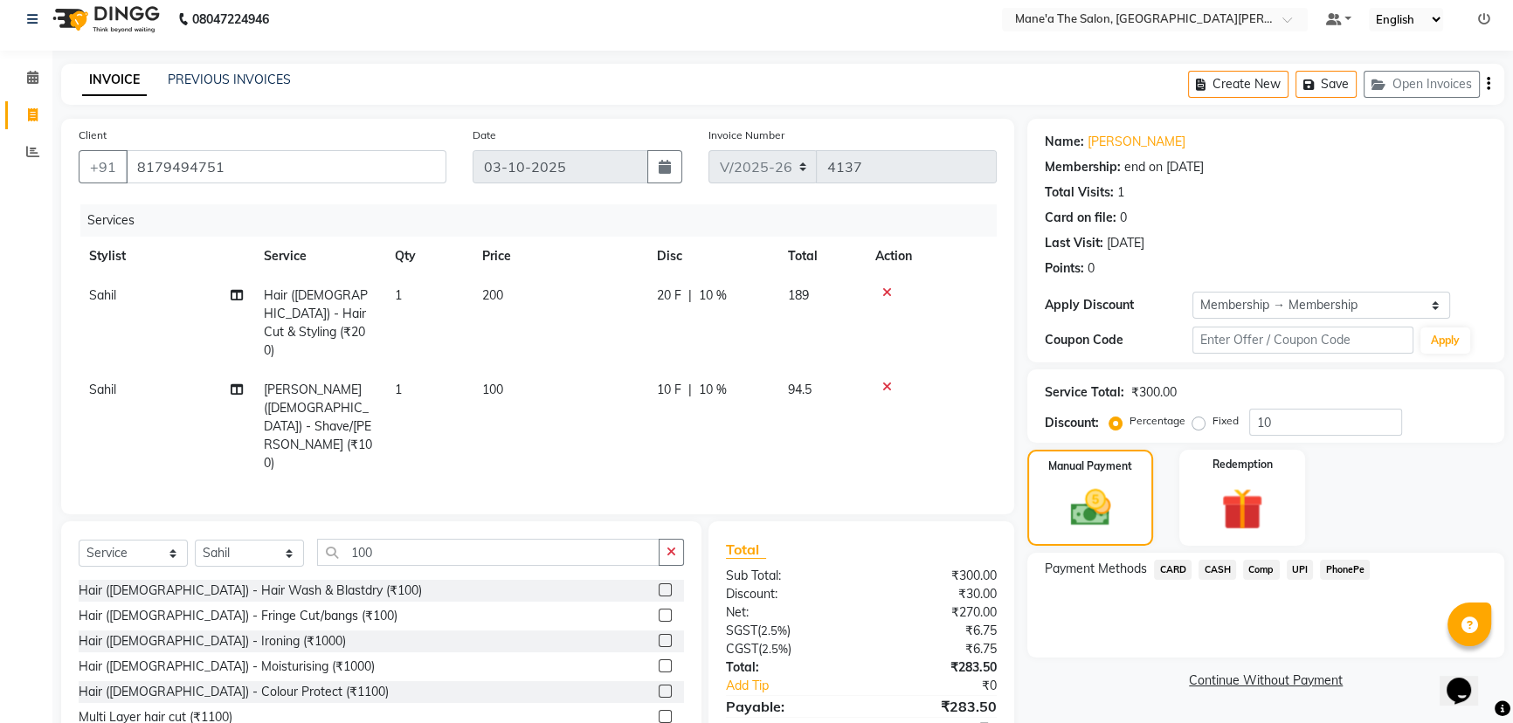
scroll to position [15, 0]
click at [1345, 570] on span "PhonePe" at bounding box center [1345, 567] width 50 height 20
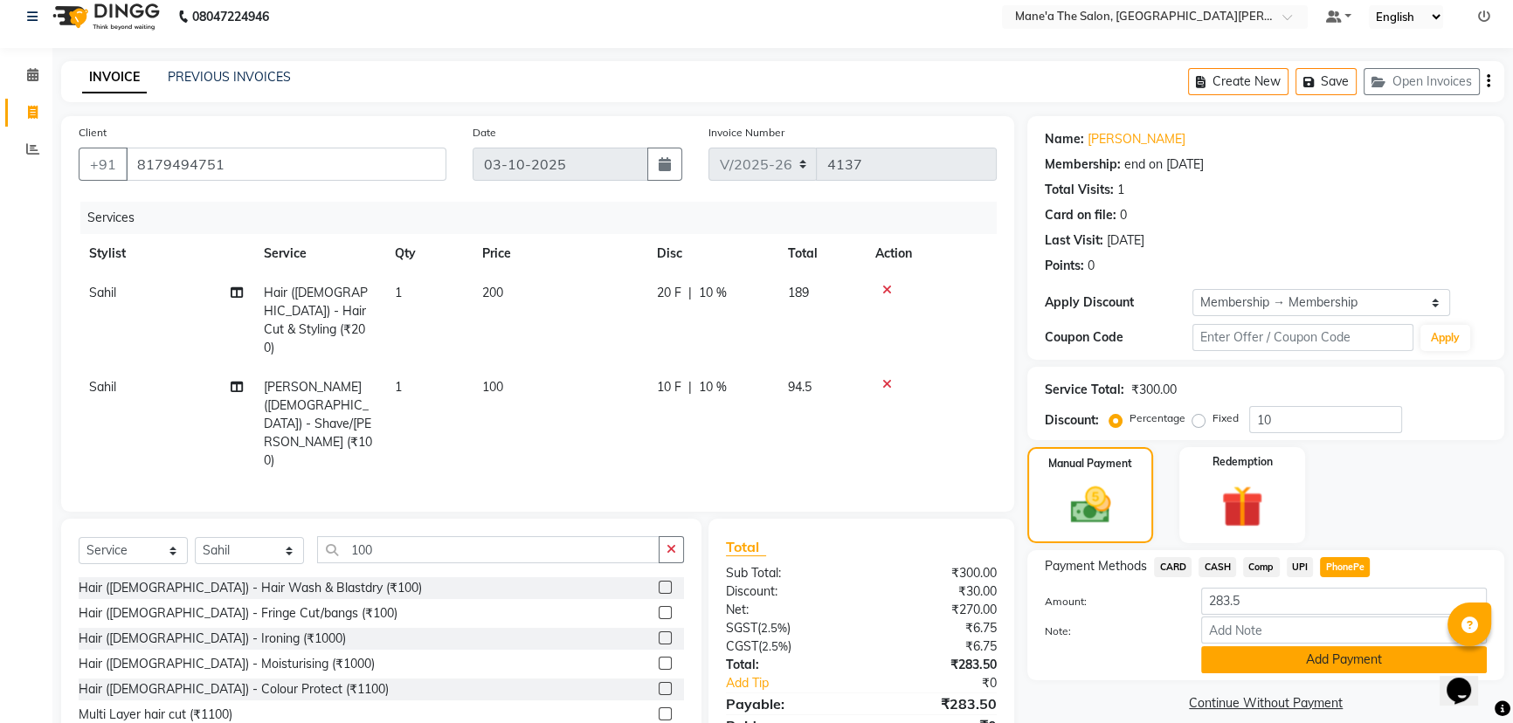
click at [1317, 660] on button "Add Payment" at bounding box center [1344, 659] width 286 height 27
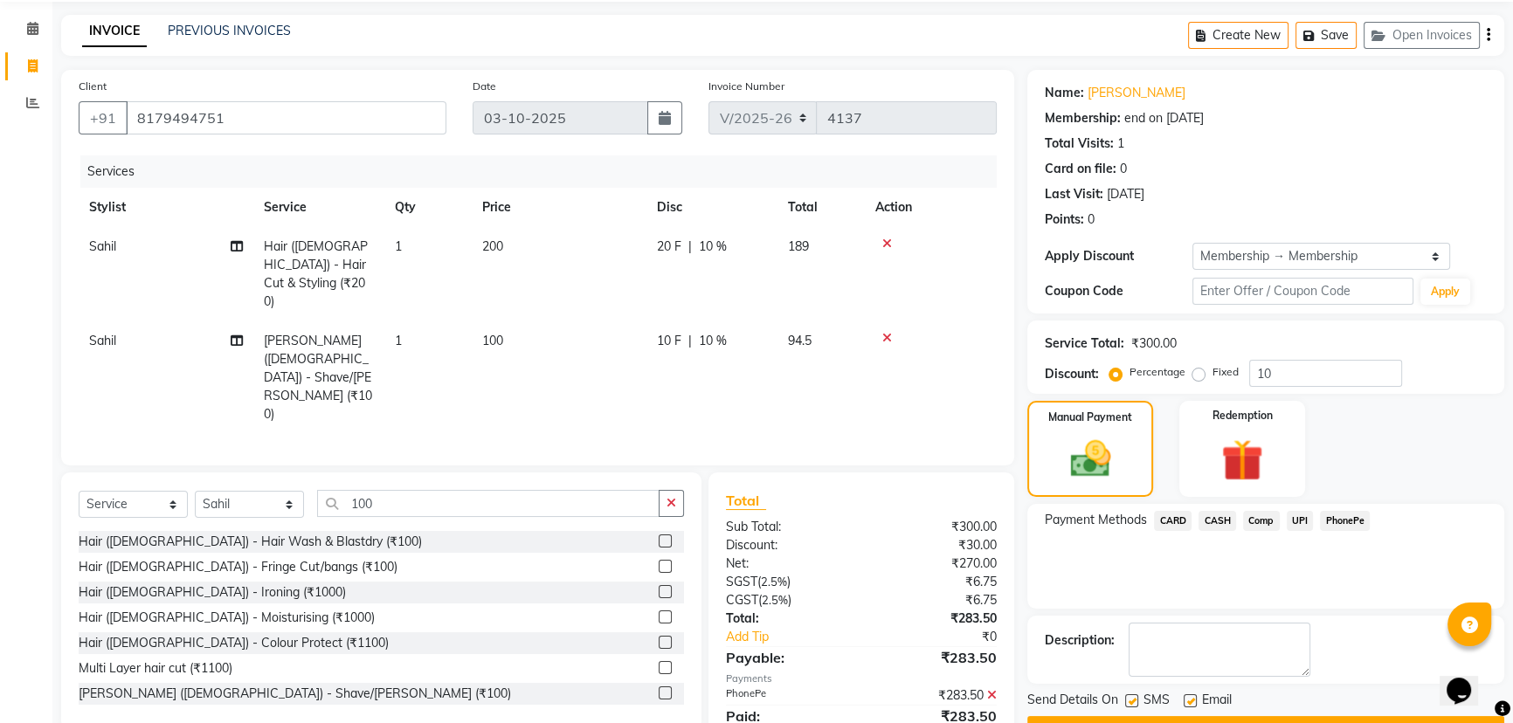
scroll to position [106, 0]
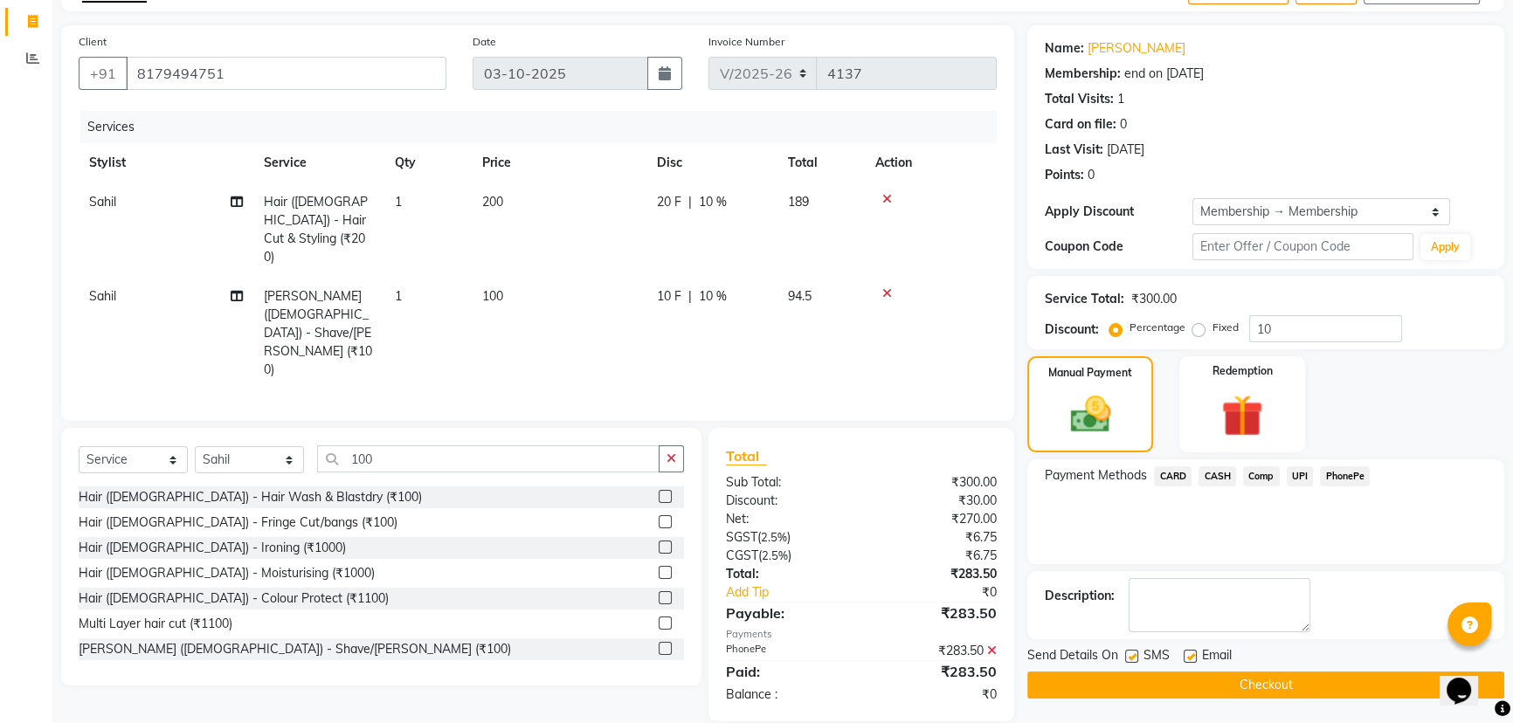
click at [1309, 692] on button "Checkout" at bounding box center [1265, 685] width 477 height 27
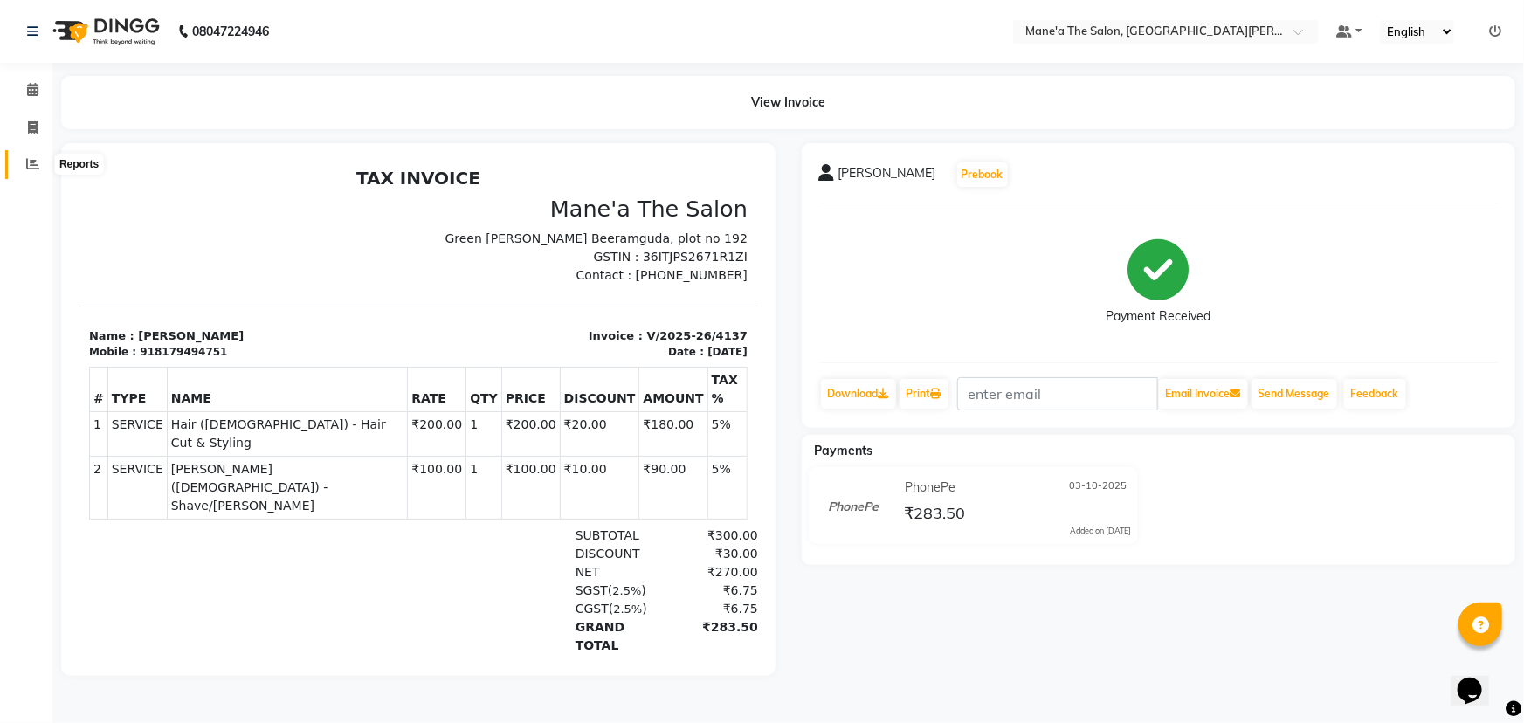
click at [26, 167] on icon at bounding box center [32, 163] width 13 height 13
